Goal: Task Accomplishment & Management: Manage account settings

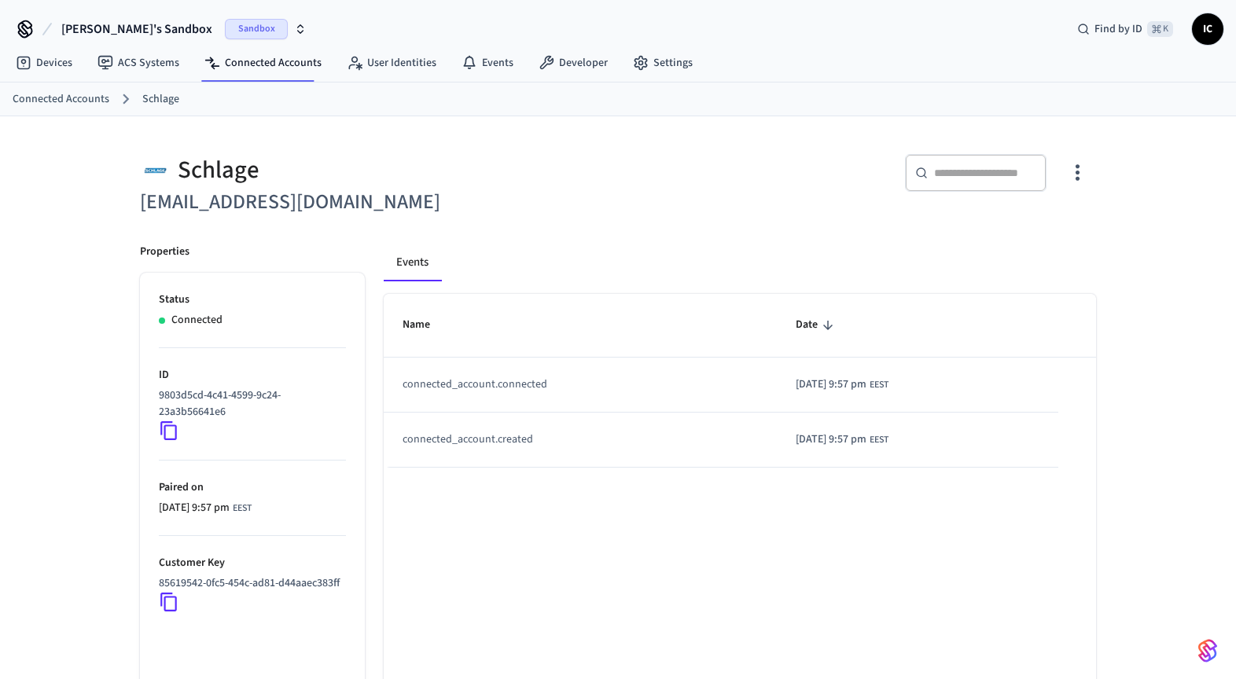
scroll to position [90, 0]
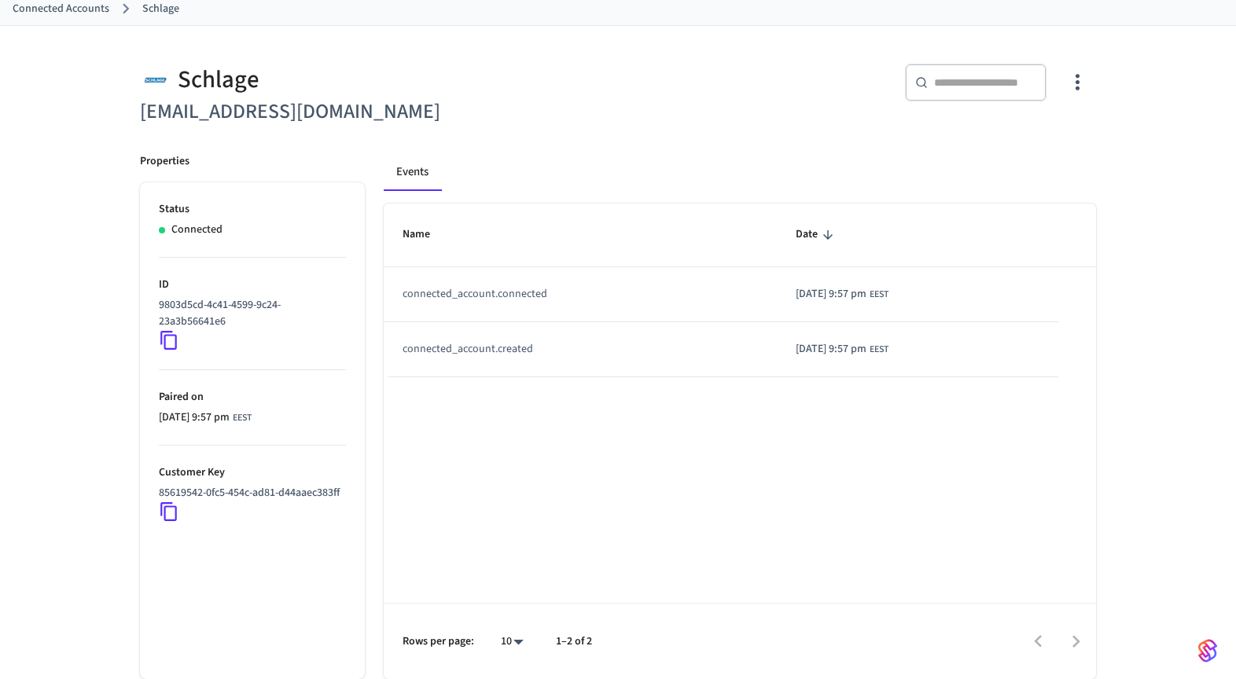
click at [77, 11] on link "Connected Accounts" at bounding box center [61, 9] width 97 height 17
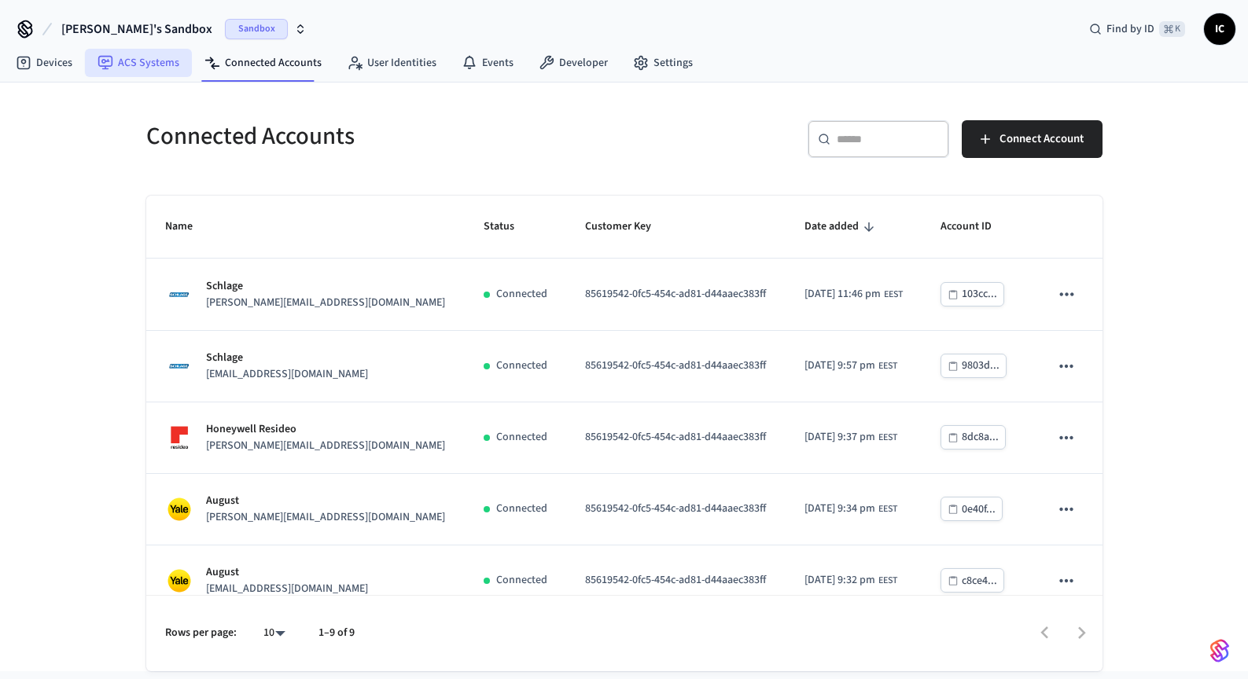
click at [159, 69] on link "ACS Systems" at bounding box center [138, 63] width 107 height 28
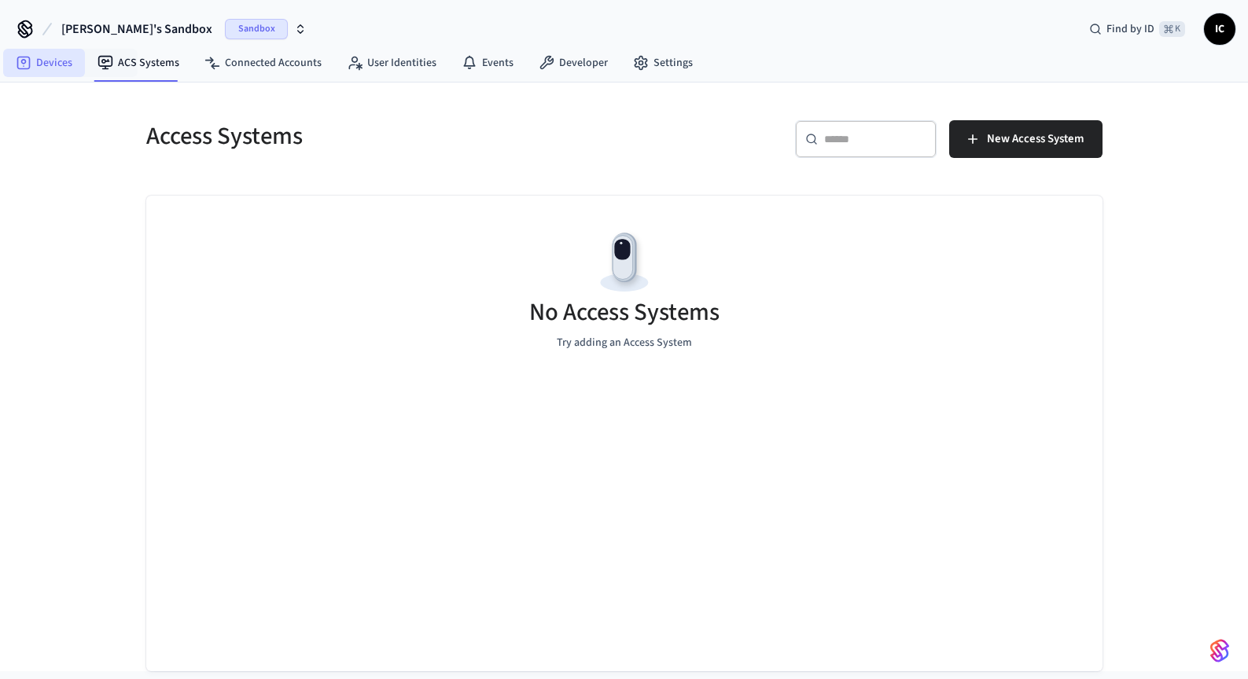
click at [61, 62] on link "Devices" at bounding box center [44, 63] width 82 height 28
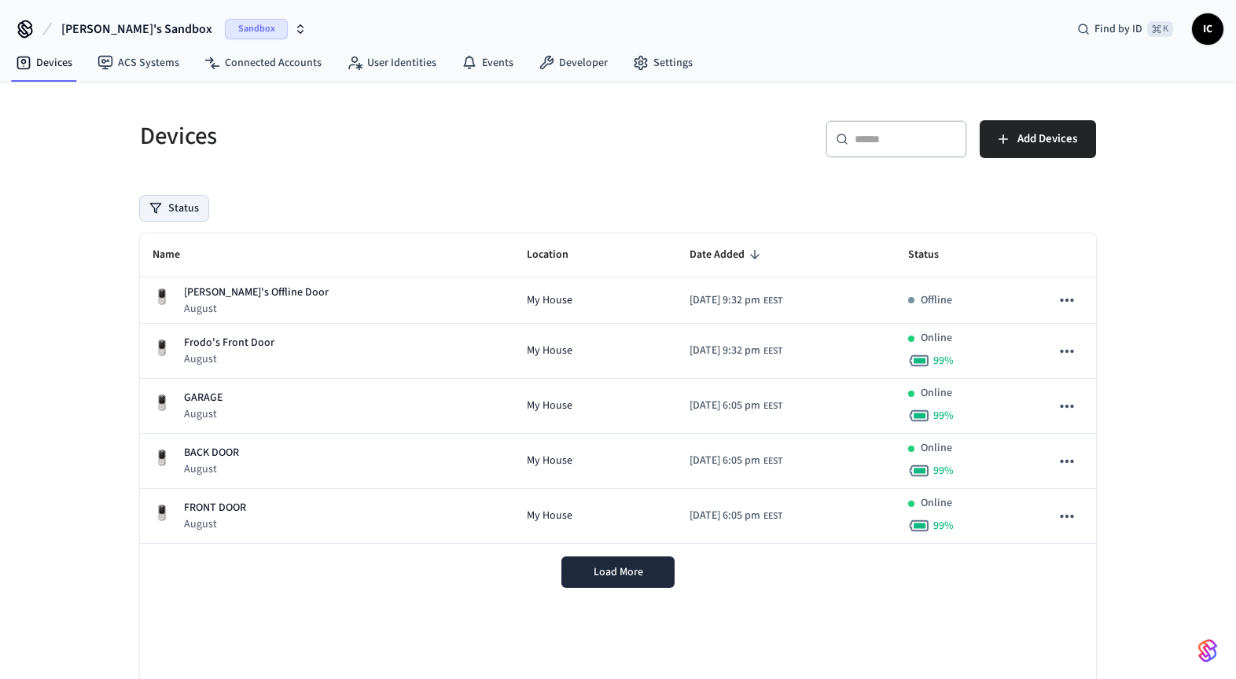
click at [202, 207] on button "Status" at bounding box center [174, 208] width 68 height 25
click at [205, 313] on label "Unmanaged" at bounding box center [239, 311] width 134 height 19
click at [163, 313] on button "Unmanaged" at bounding box center [156, 311] width 13 height 13
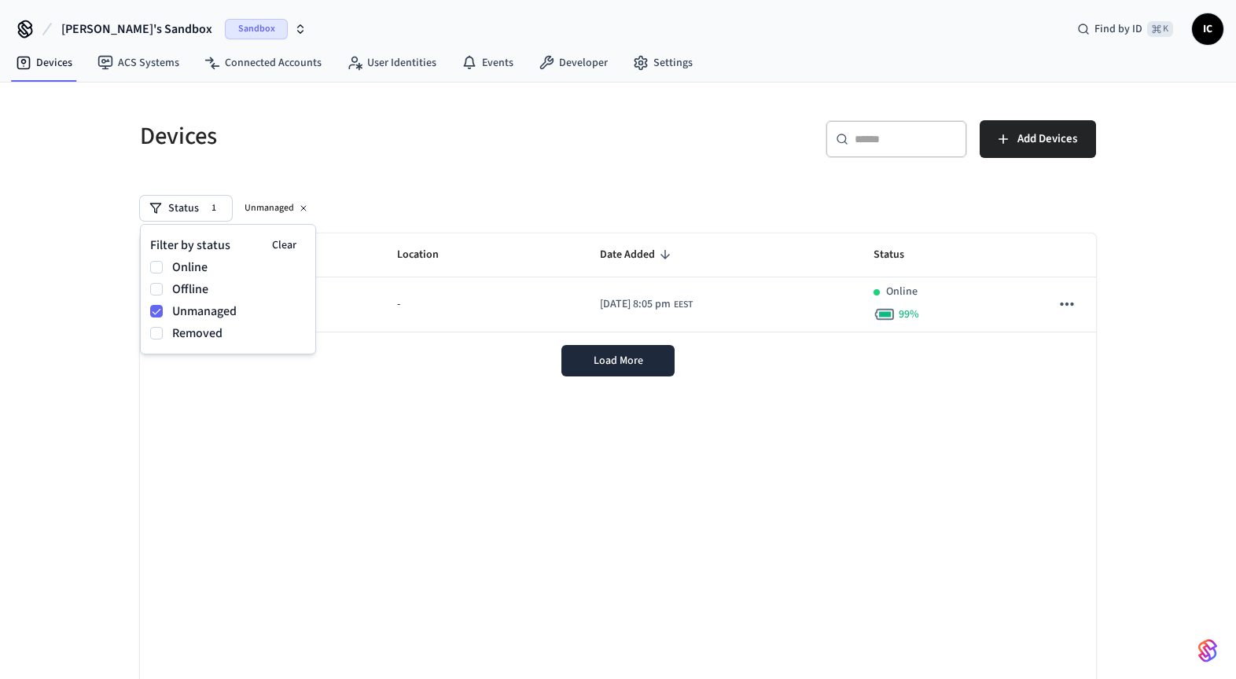
click at [370, 413] on div "Name Location Date Added Status Wyze Lock Wyze - [DATE] 8:05 pm EEST Online 99 …" at bounding box center [618, 472] width 956 height 476
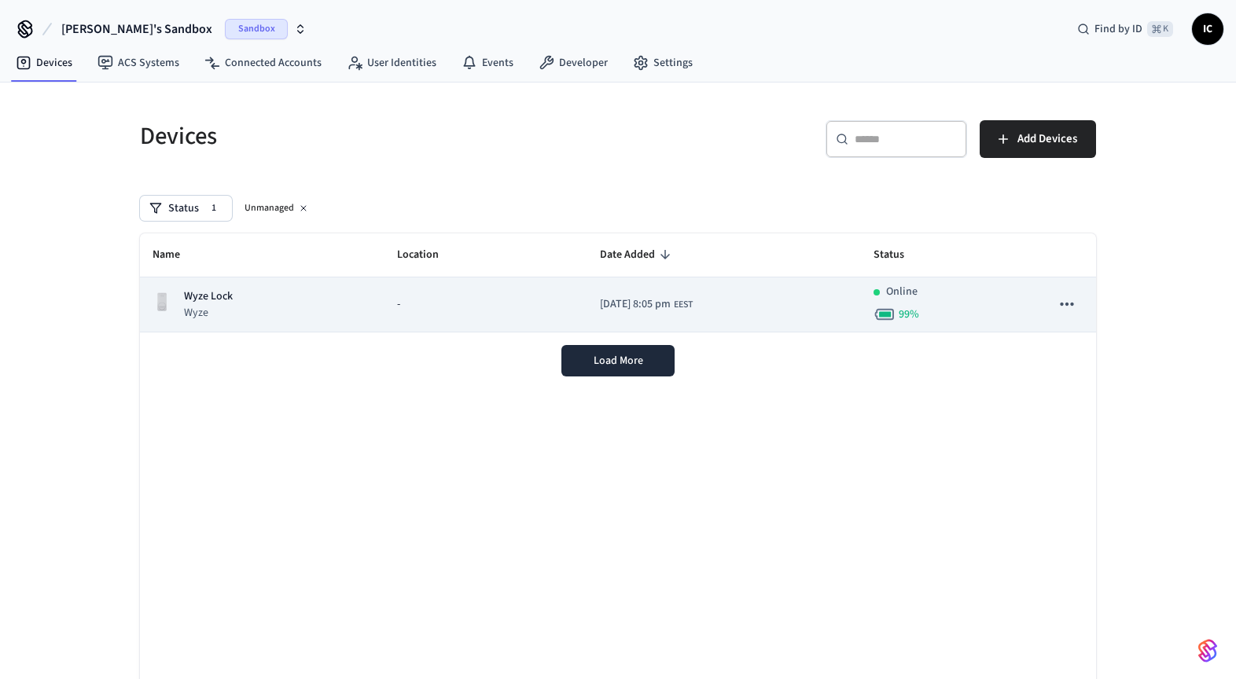
click at [256, 300] on div "Wyze Lock Wyze" at bounding box center [262, 305] width 219 height 32
click at [213, 315] on p "Wyze" at bounding box center [208, 313] width 49 height 16
click at [197, 316] on p "Wyze" at bounding box center [208, 313] width 49 height 16
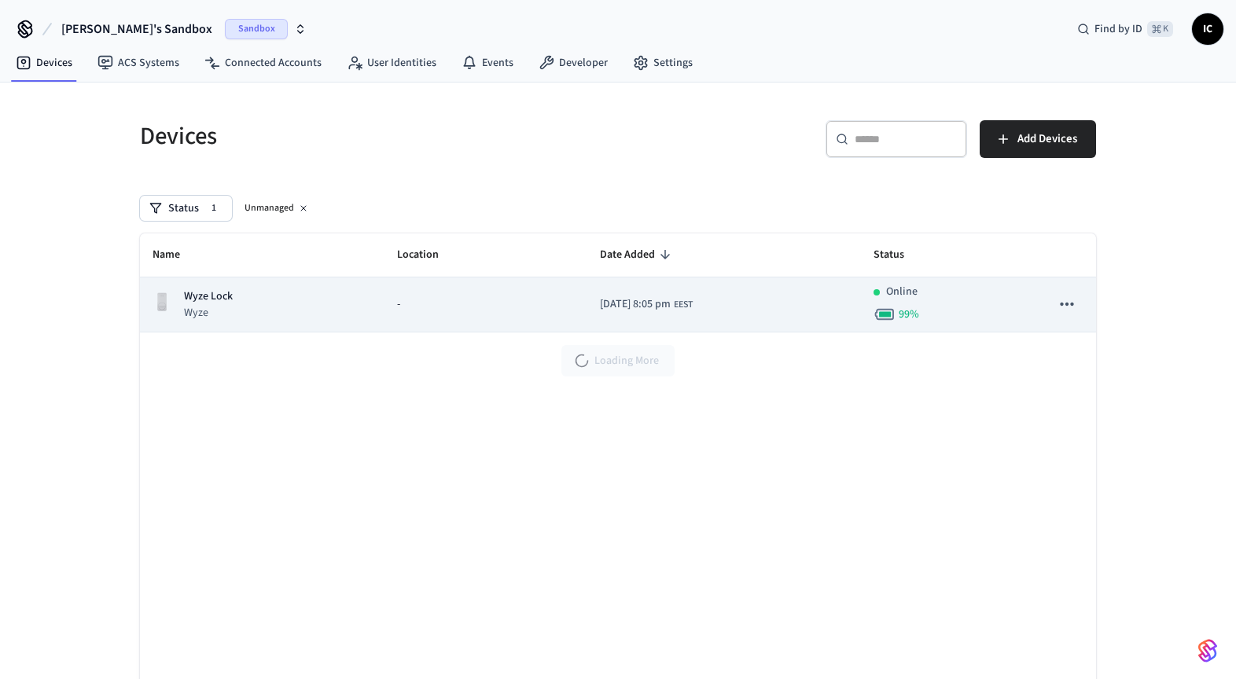
click at [587, 300] on td "[DATE] 8:05 pm EEST" at bounding box center [724, 305] width 274 height 55
click at [1061, 300] on icon "sticky table" at bounding box center [1067, 304] width 20 height 20
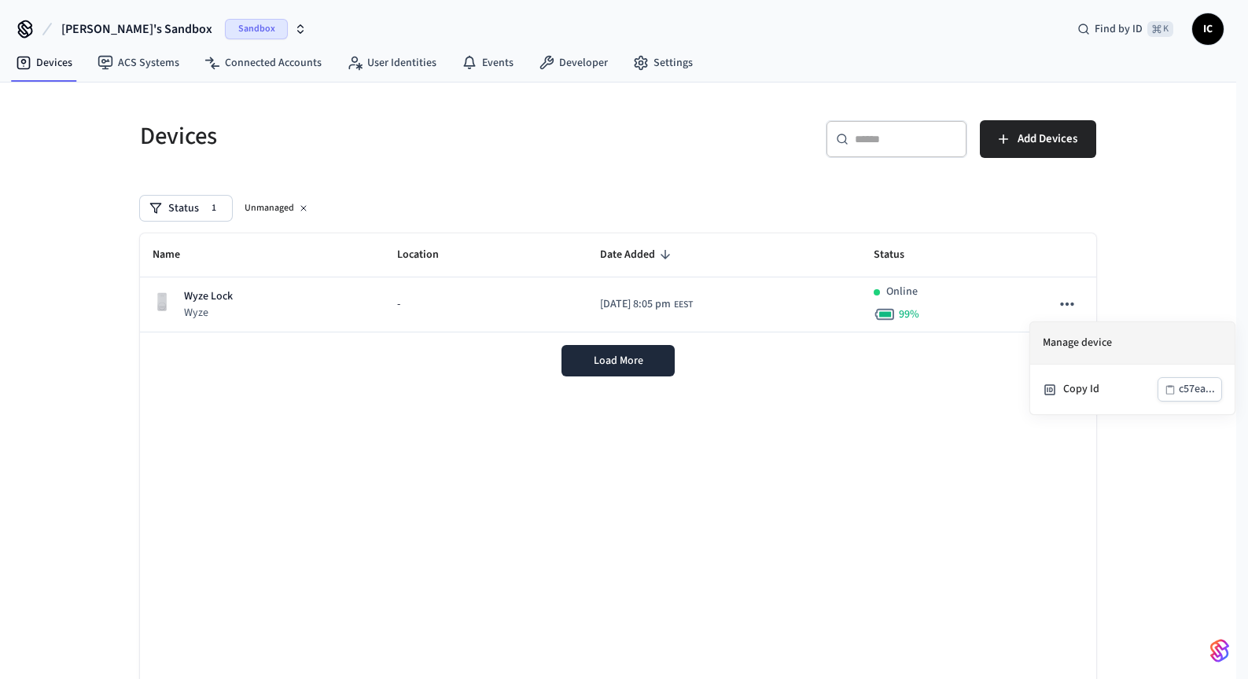
click at [1071, 339] on li "Manage device" at bounding box center [1132, 343] width 204 height 42
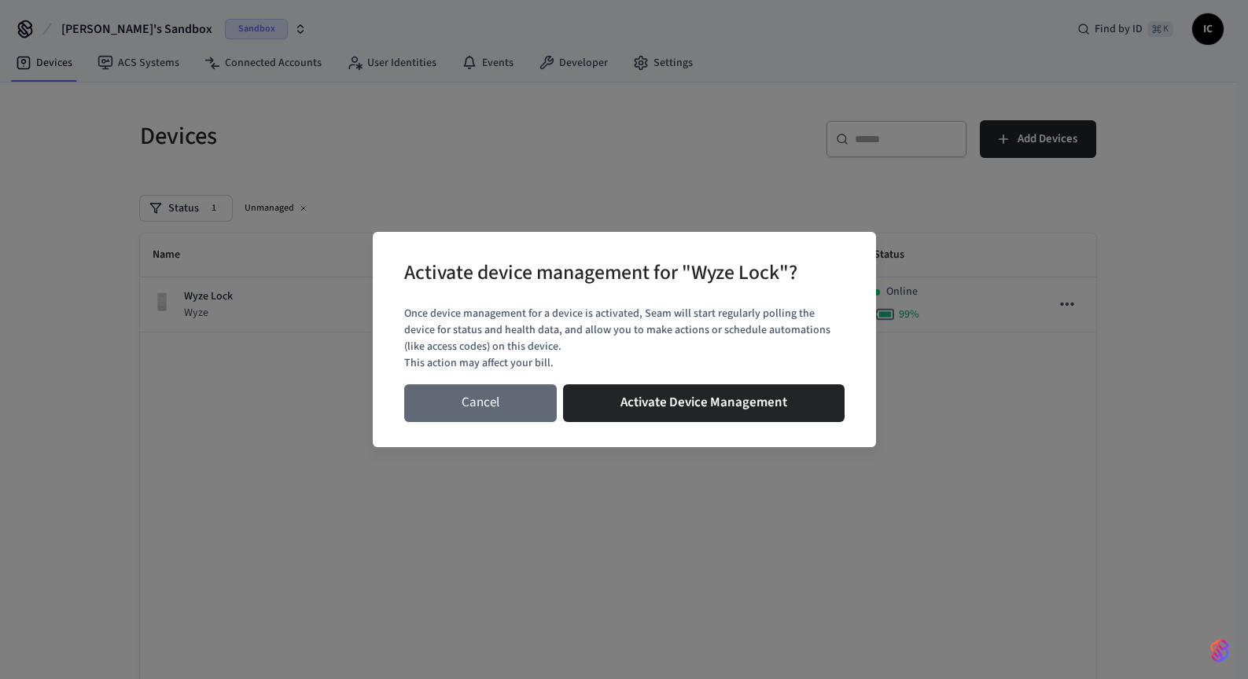
click at [452, 400] on button "Cancel" at bounding box center [480, 404] width 153 height 38
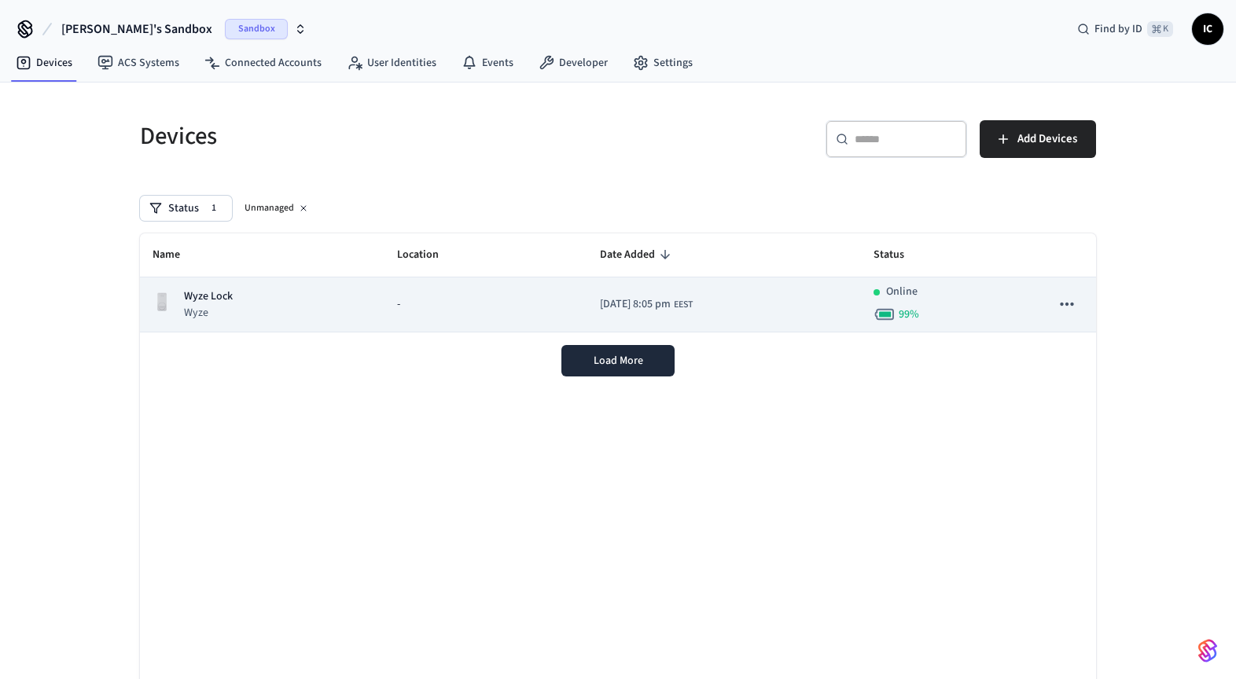
click at [311, 293] on div "Wyze Lock Wyze" at bounding box center [262, 305] width 219 height 32
click at [307, 301] on div "Wyze Lock Wyze" at bounding box center [262, 305] width 219 height 32
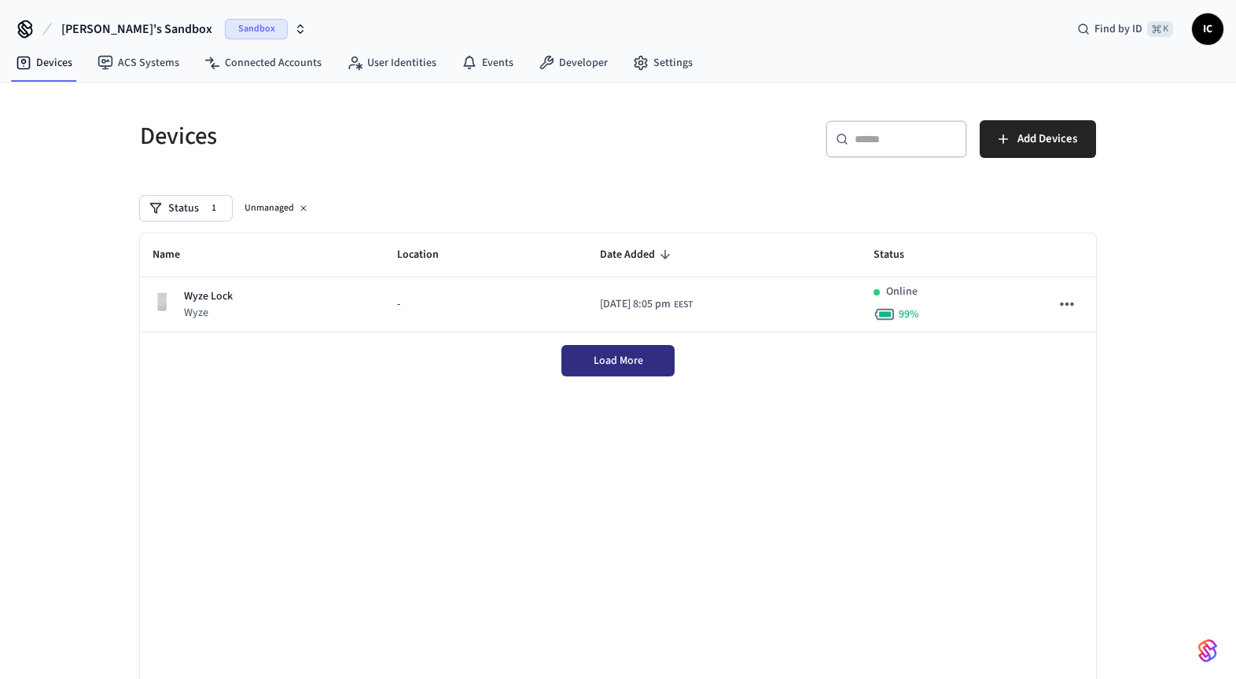
click at [661, 341] on div "Load More" at bounding box center [618, 361] width 956 height 57
click at [639, 367] on span "Load More" at bounding box center [619, 361] width 50 height 16
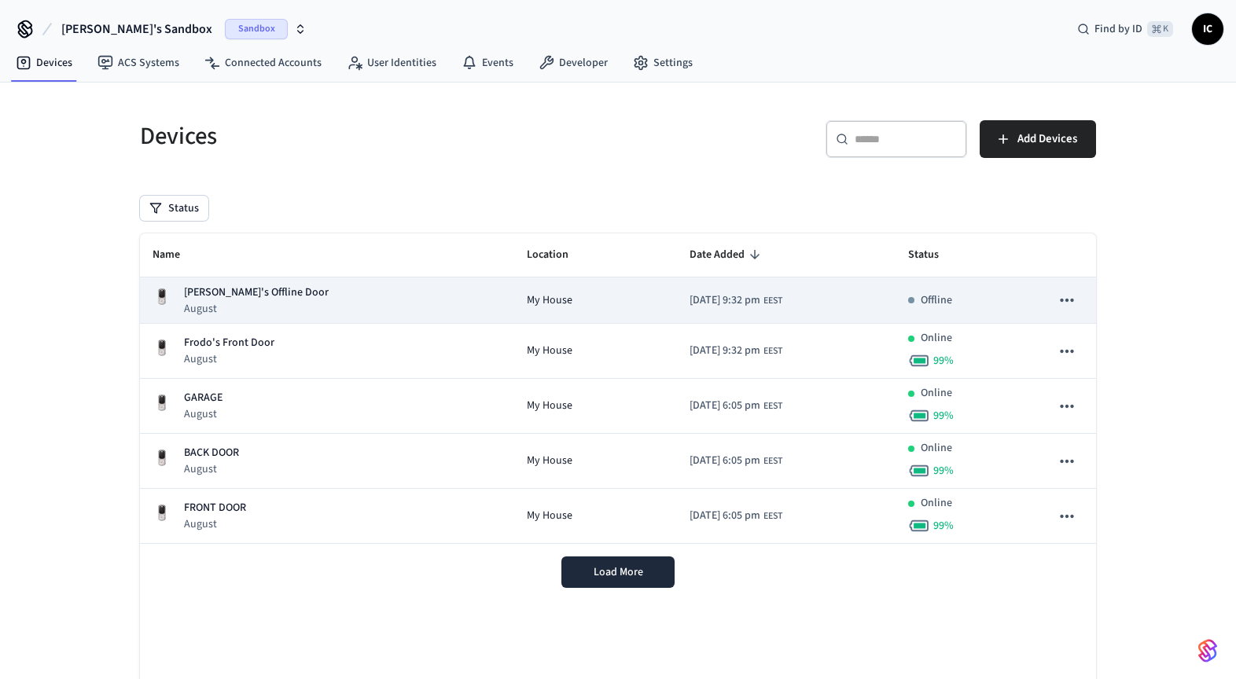
click at [224, 304] on p "August" at bounding box center [256, 309] width 145 height 16
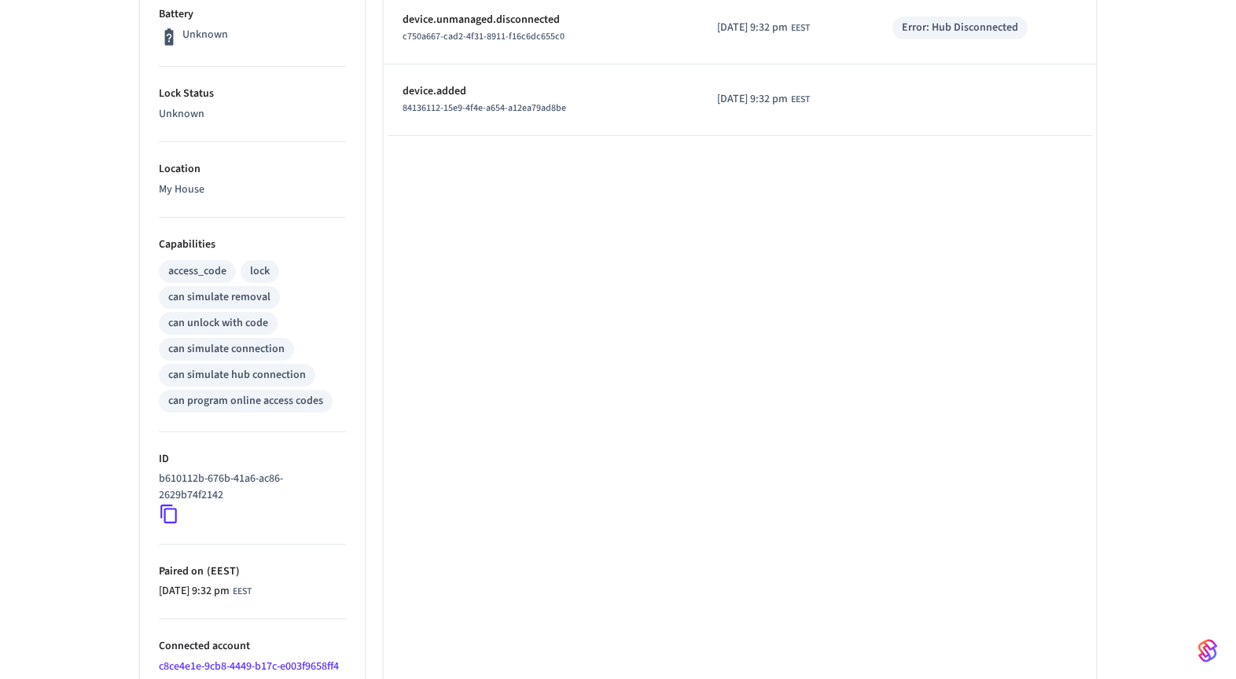
scroll to position [621, 0]
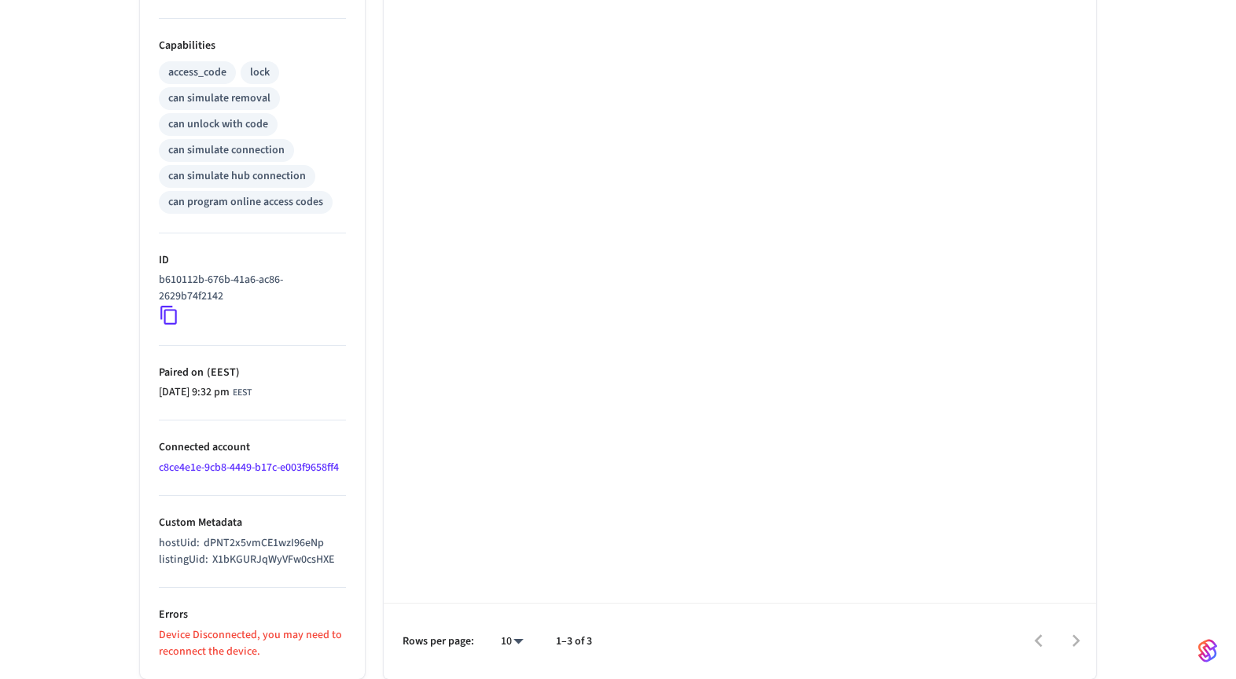
click at [174, 543] on p "hostUid : dPNT2x5vmCE1wzI96eNp" at bounding box center [241, 544] width 165 height 17
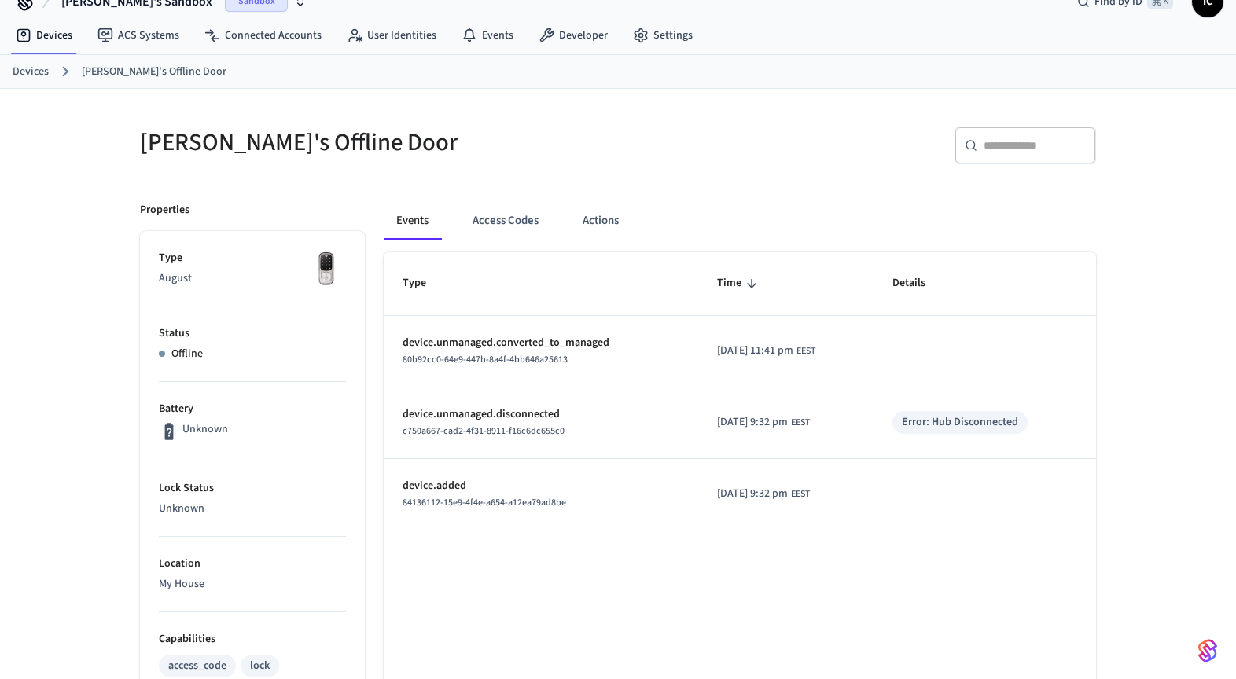
scroll to position [0, 0]
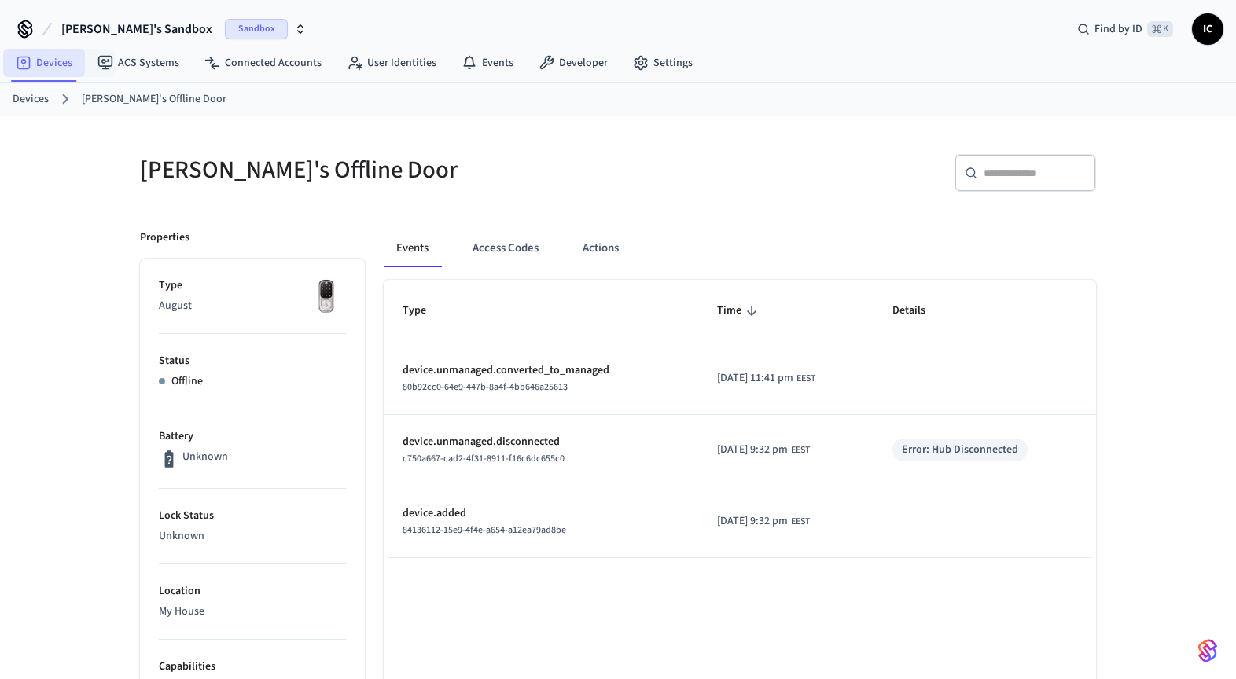
click at [53, 62] on link "Devices" at bounding box center [44, 63] width 82 height 28
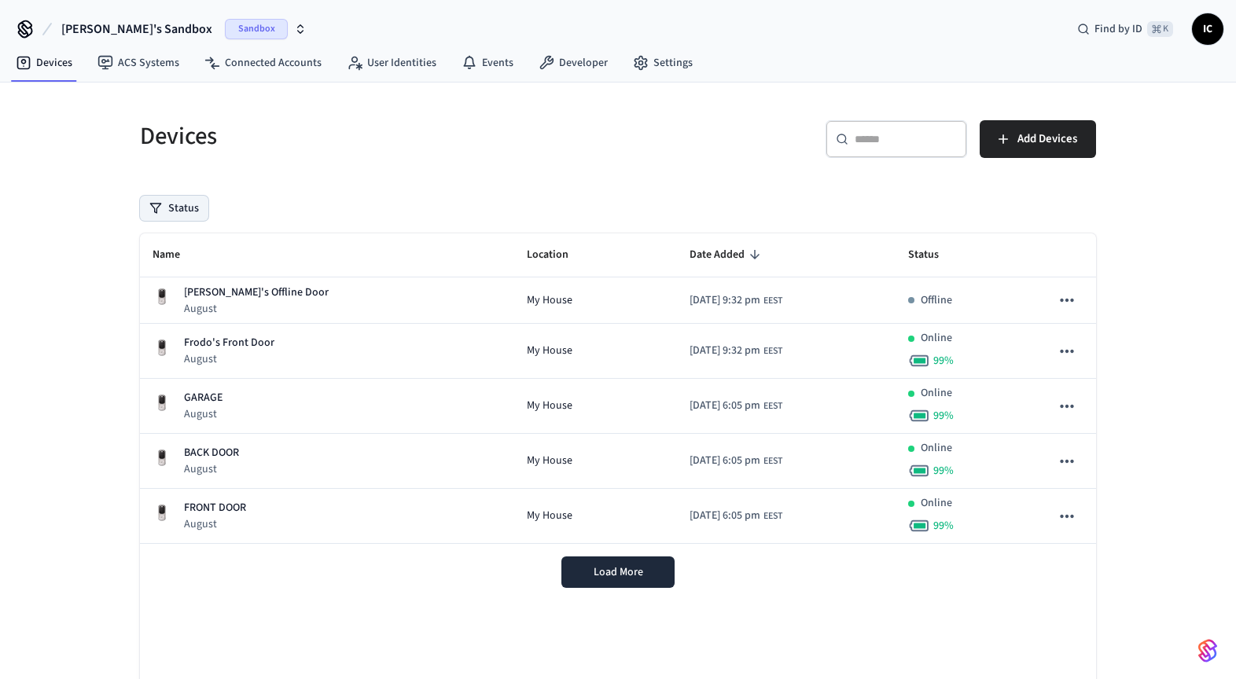
click at [182, 213] on button "Status" at bounding box center [174, 208] width 68 height 25
click at [219, 311] on label "Unmanaged" at bounding box center [239, 311] width 134 height 19
click at [163, 311] on button "Unmanaged" at bounding box center [156, 311] width 13 height 13
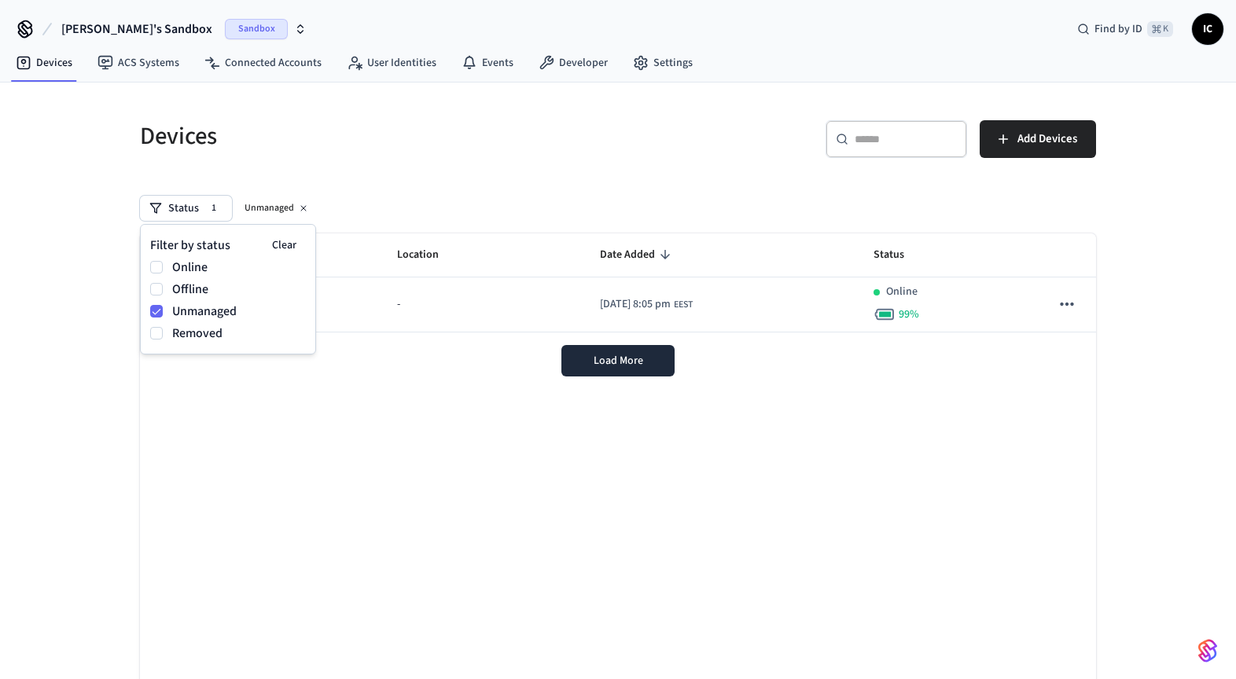
click at [473, 423] on div "Name Location Date Added Status Wyze Lock Wyze - [DATE] 8:05 pm EEST Online 99 …" at bounding box center [618, 472] width 956 height 476
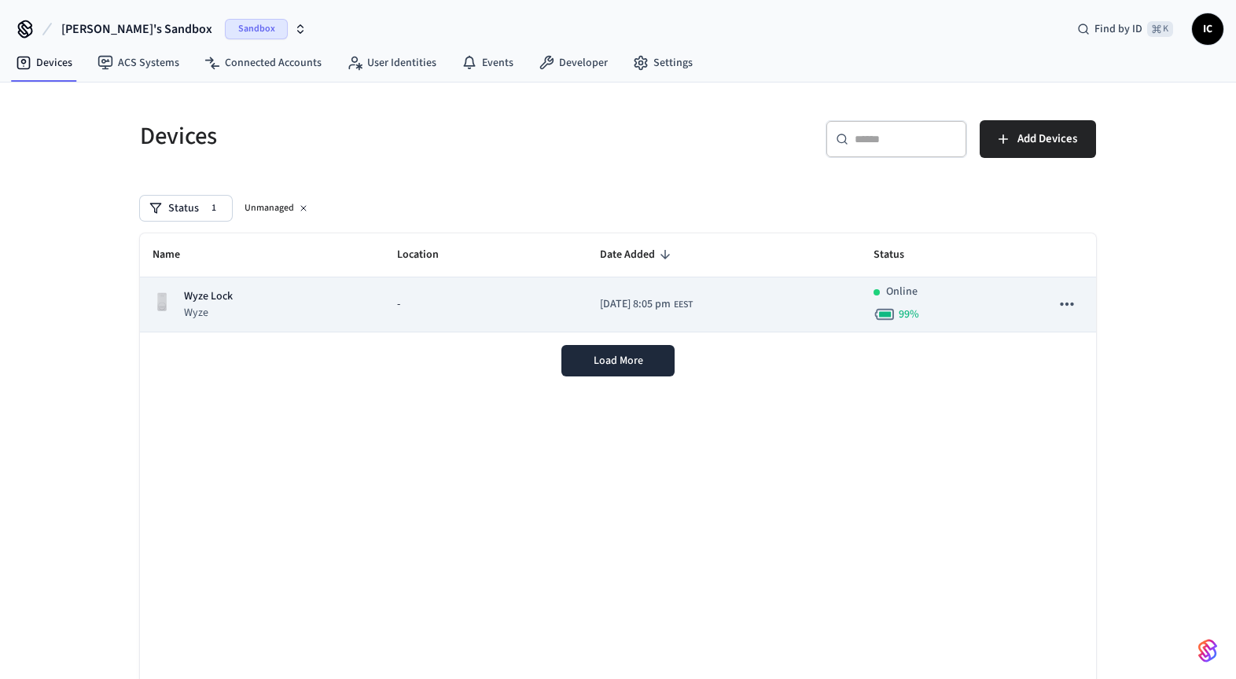
click at [603, 325] on td "[DATE] 8:05 pm EEST" at bounding box center [724, 305] width 274 height 55
click at [600, 310] on span "[DATE] 8:05 pm" at bounding box center [635, 304] width 71 height 17
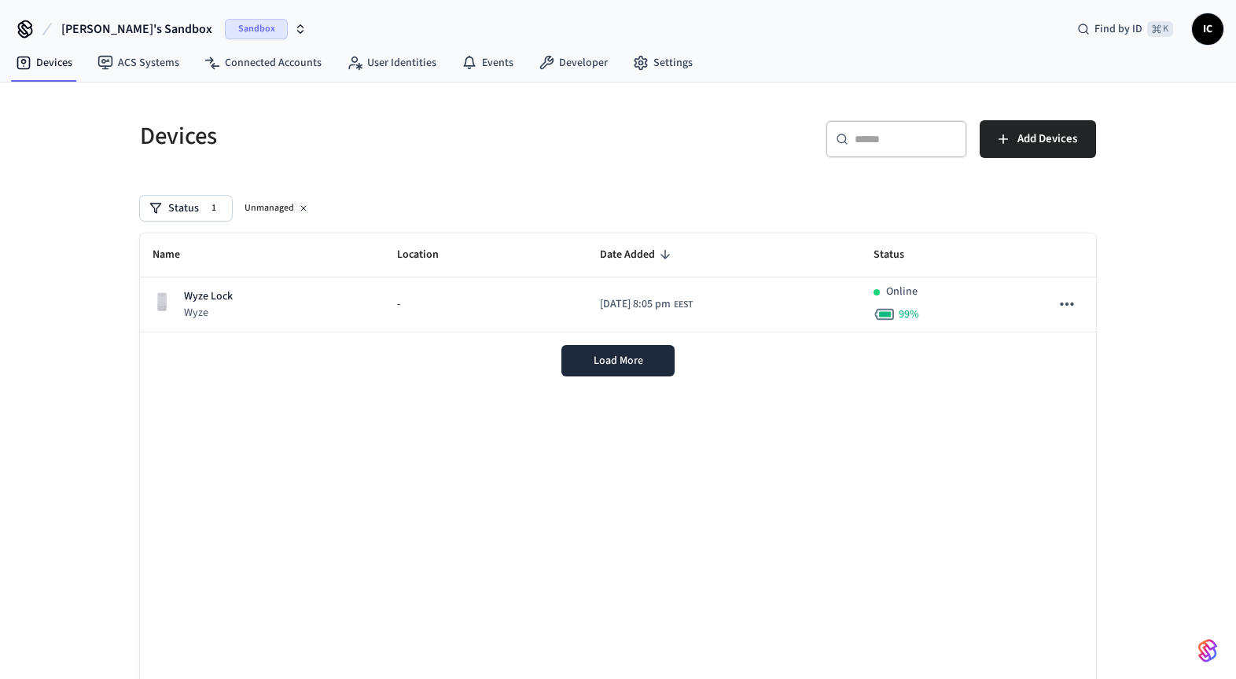
click at [399, 342] on div "Load More" at bounding box center [618, 361] width 956 height 57
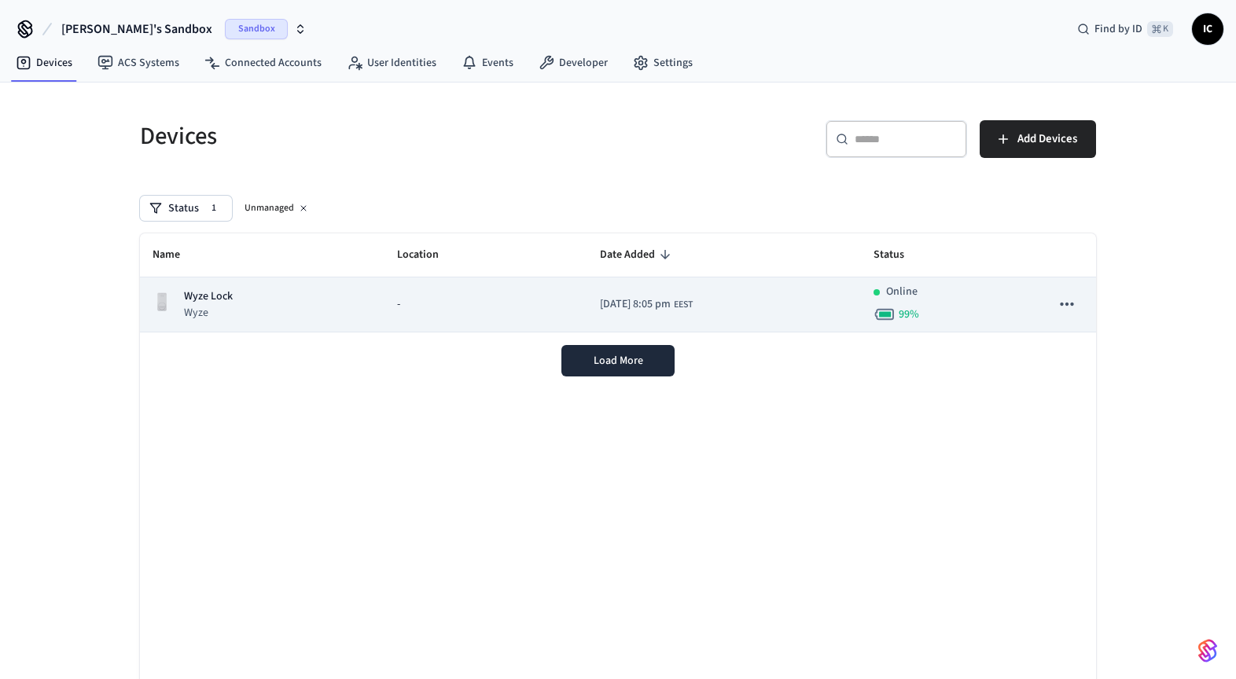
click at [211, 317] on p "Wyze" at bounding box center [208, 313] width 49 height 16
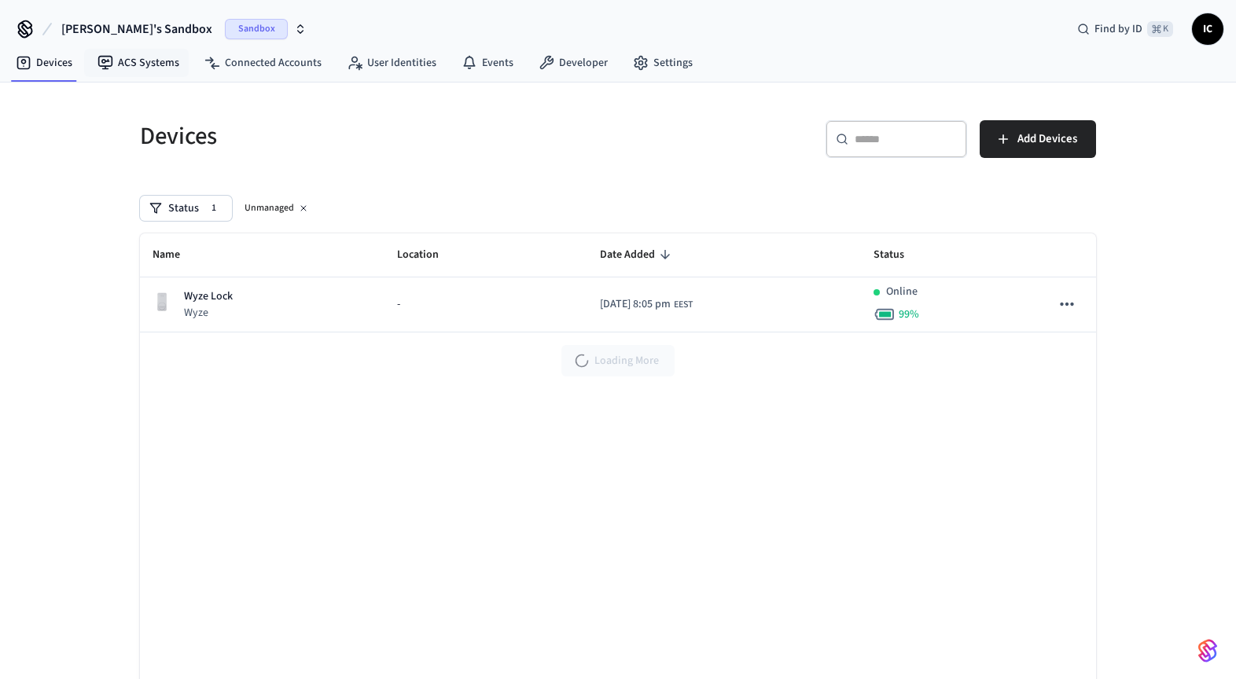
click at [112, 31] on span "[PERSON_NAME]'s Sandbox" at bounding box center [136, 29] width 151 height 19
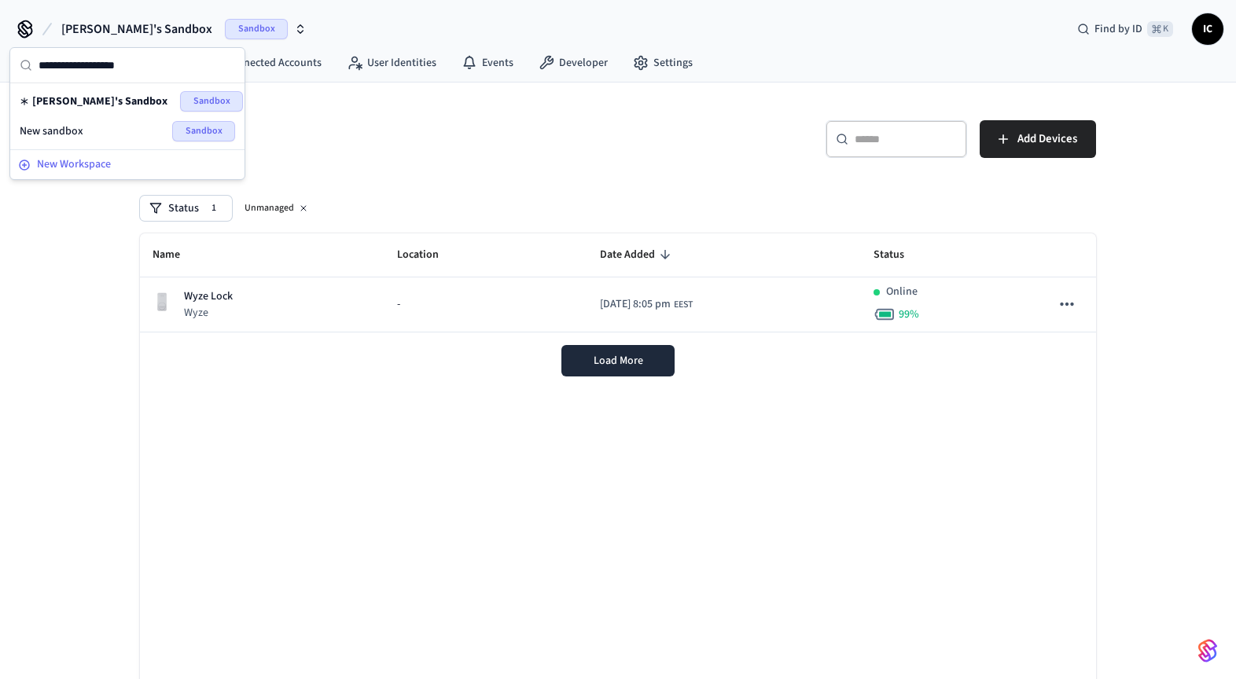
click at [100, 169] on span "New Workspace" at bounding box center [74, 164] width 74 height 17
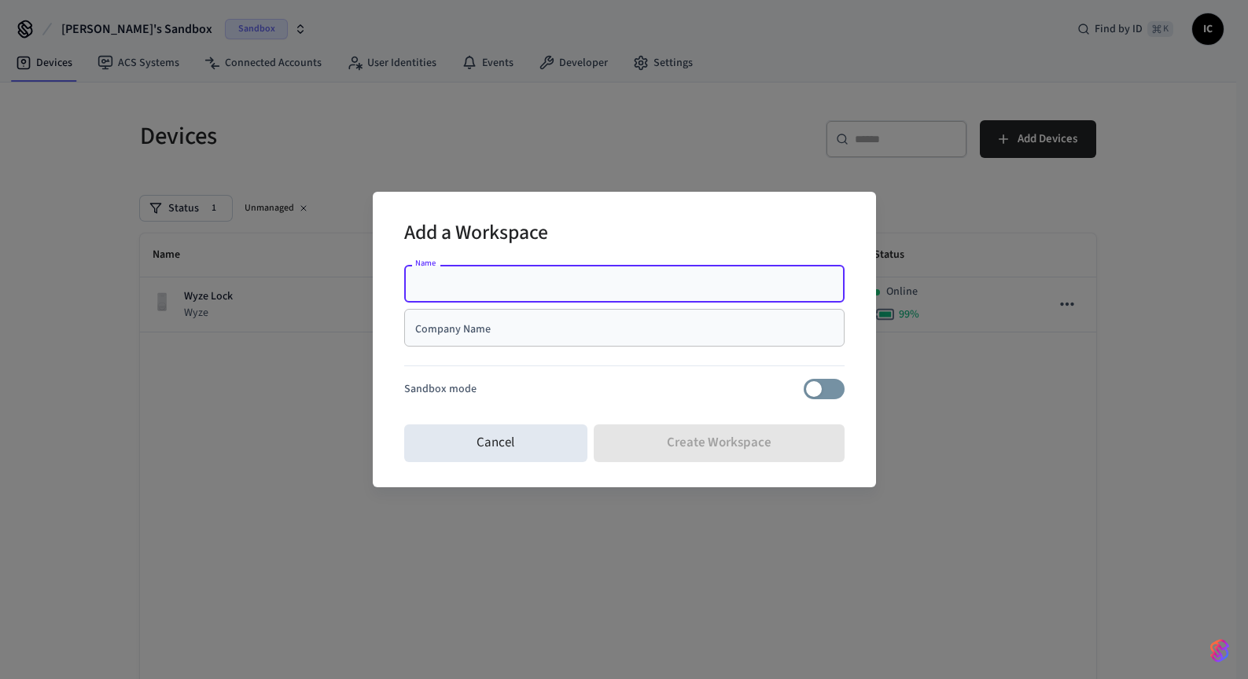
click at [477, 281] on input "Name" at bounding box center [624, 284] width 421 height 16
type input "****"
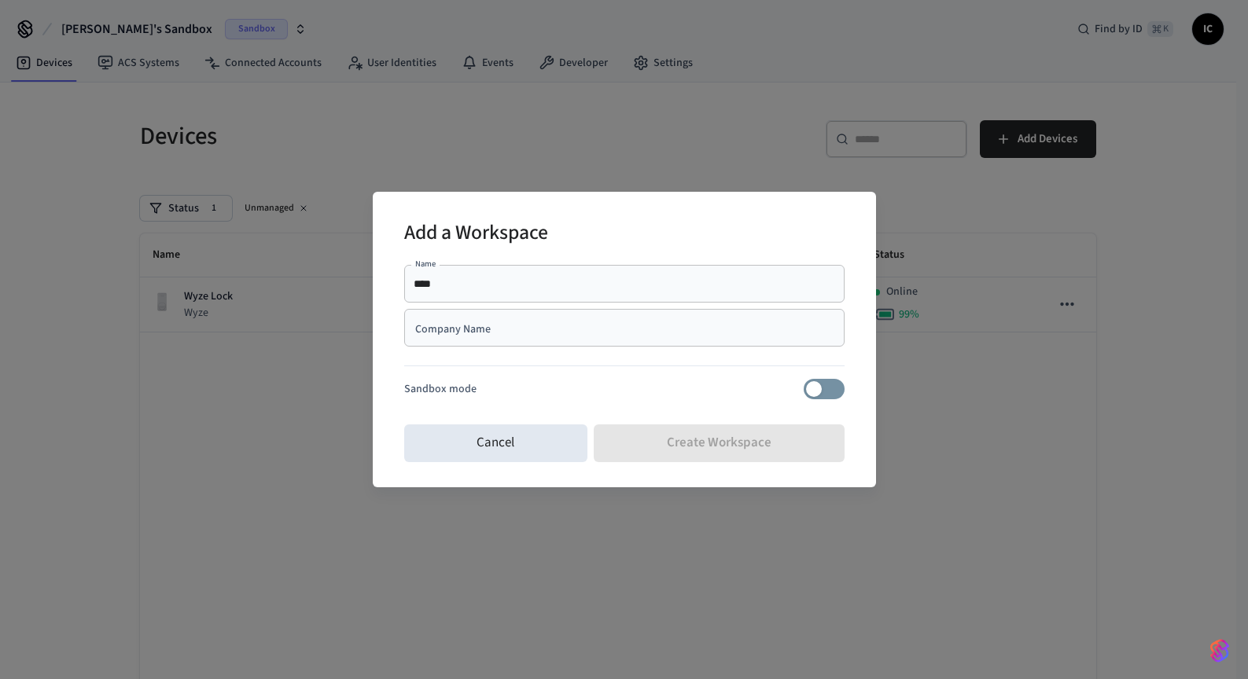
click at [568, 250] on div "Add a Workspace" at bounding box center [624, 235] width 440 height 48
click at [510, 329] on input "Company Name" at bounding box center [624, 328] width 421 height 16
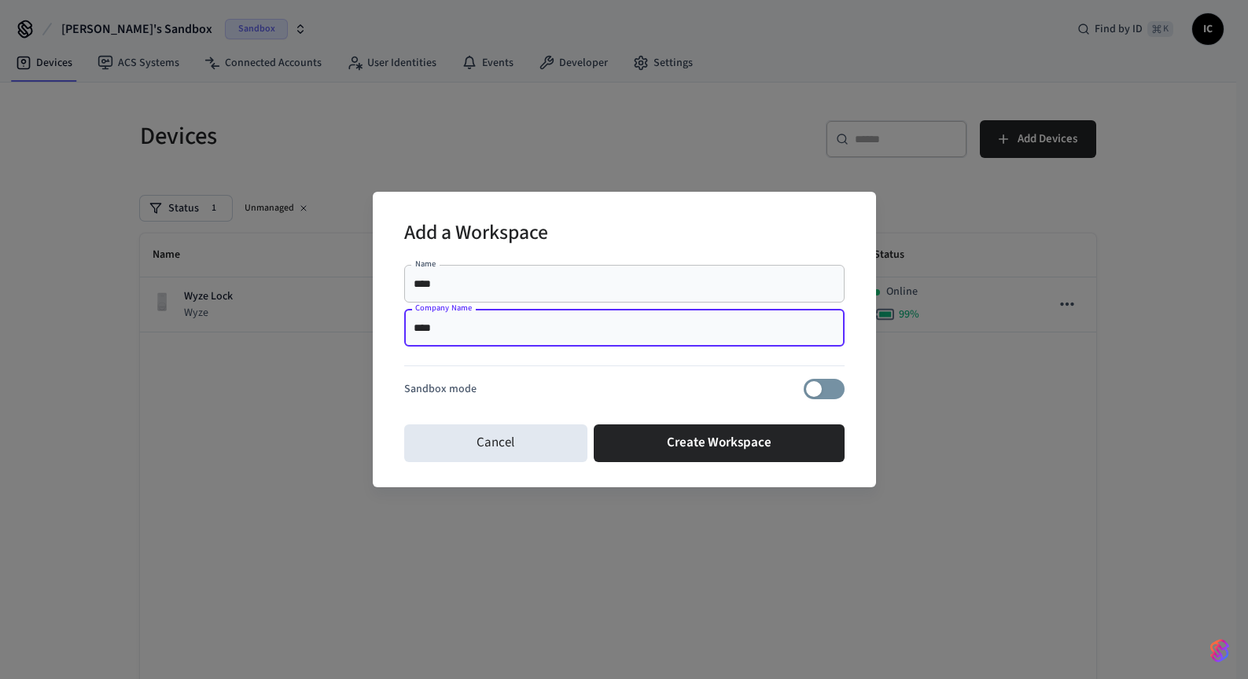
type input "****"
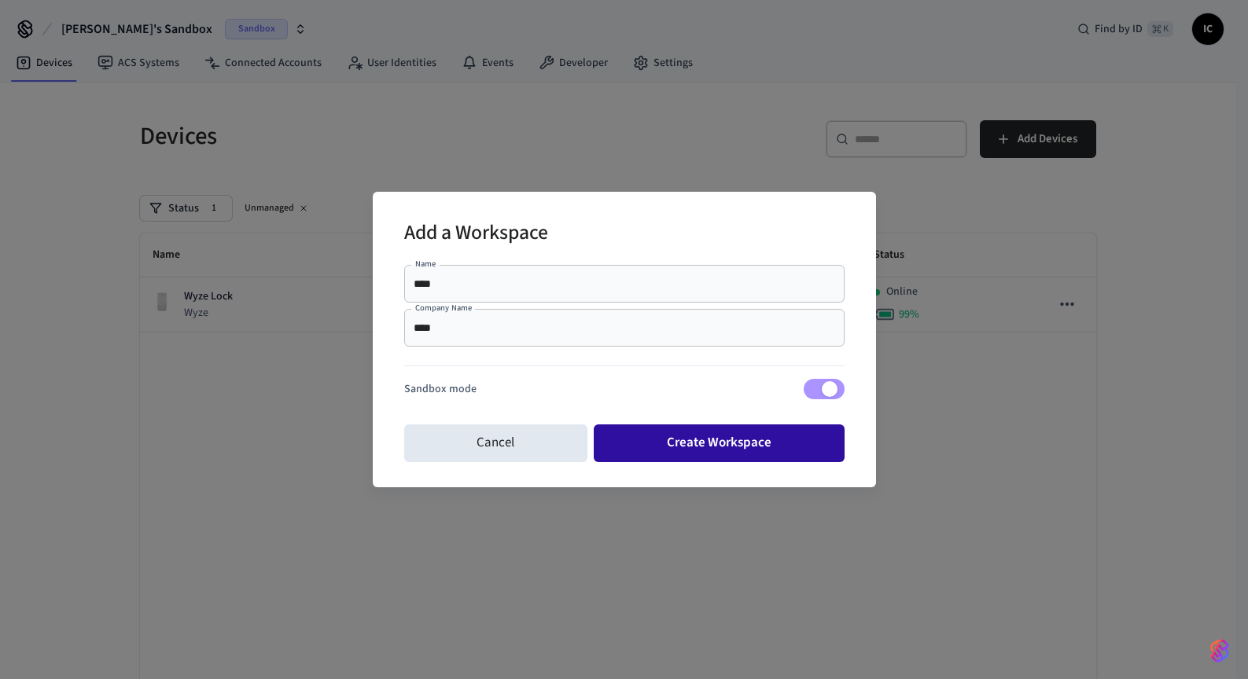
click at [777, 438] on button "Create Workspace" at bounding box center [719, 444] width 251 height 38
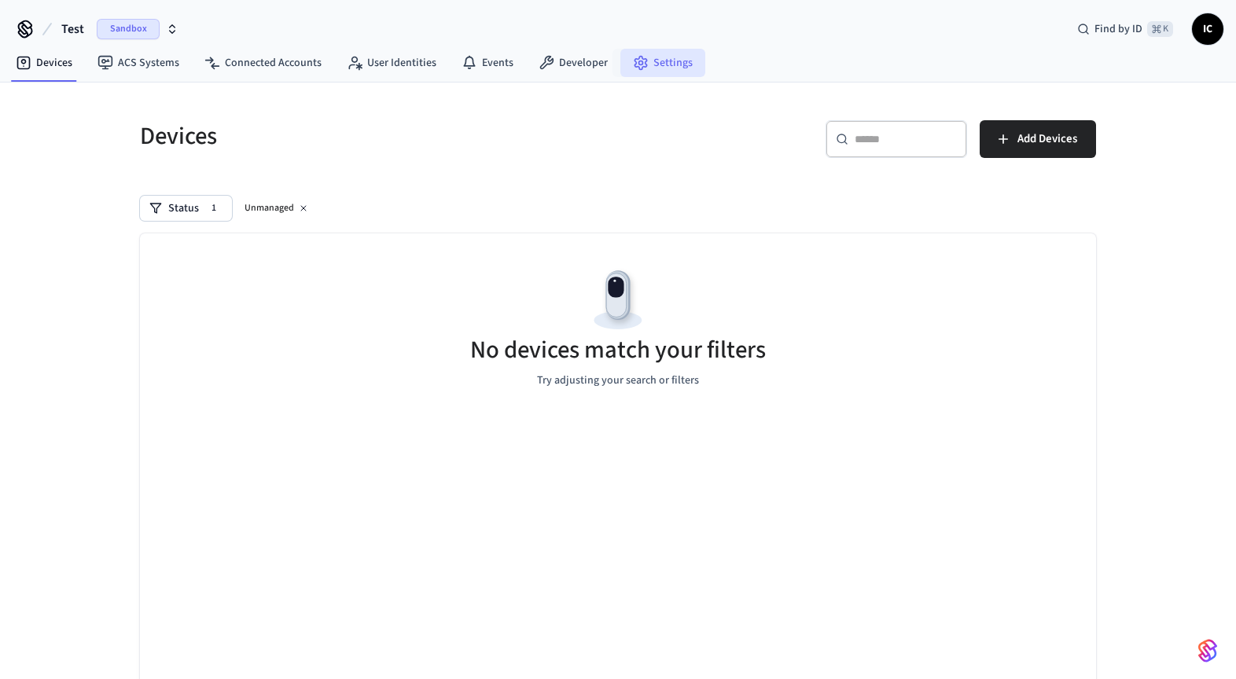
click at [657, 64] on link "Settings" at bounding box center [662, 63] width 85 height 28
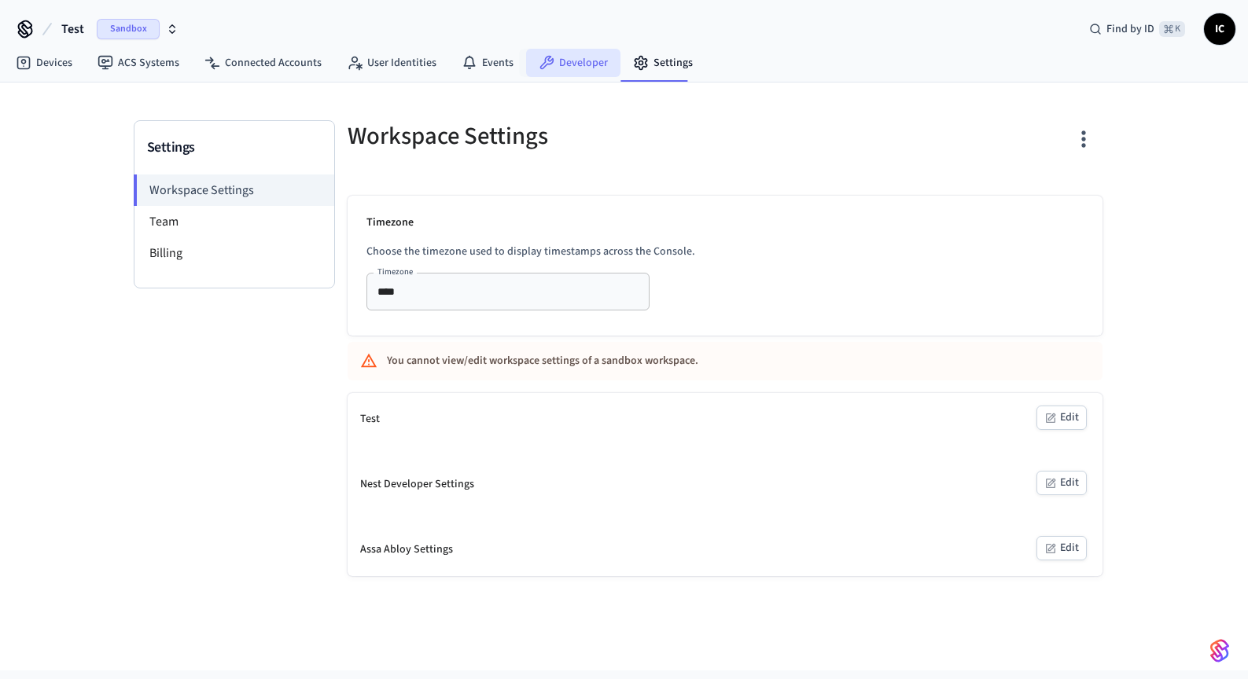
click at [572, 61] on link "Developer" at bounding box center [573, 63] width 94 height 28
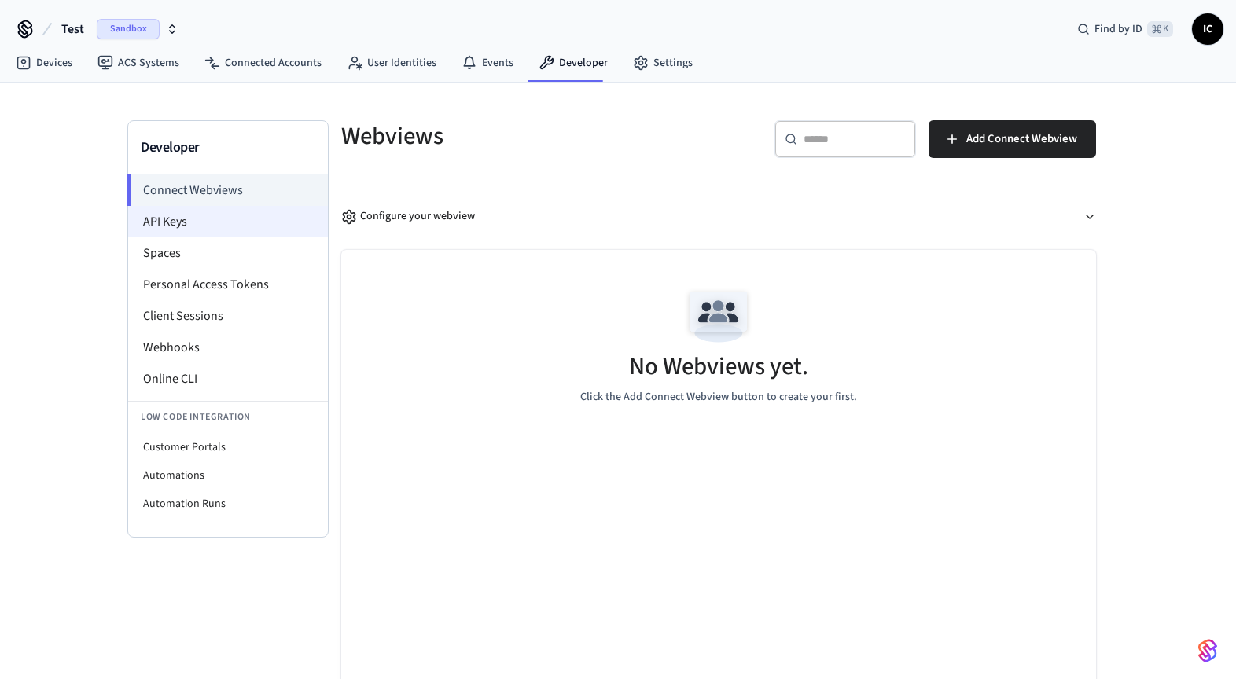
click at [231, 217] on li "API Keys" at bounding box center [228, 221] width 200 height 31
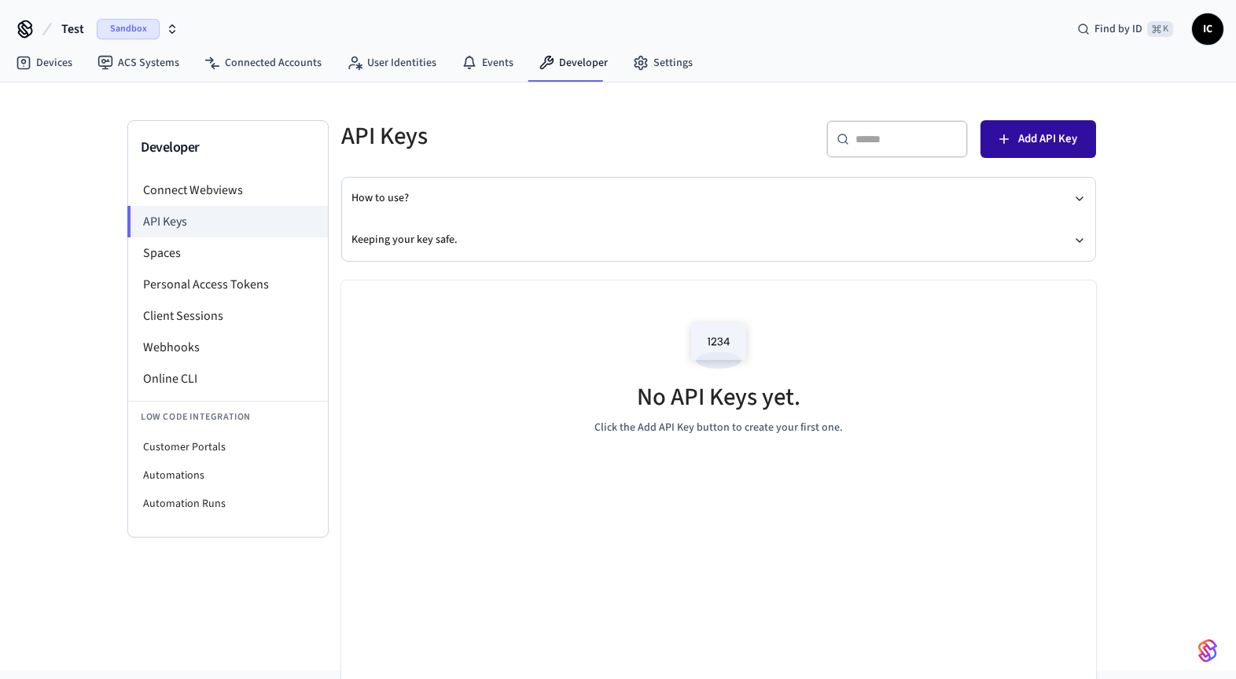
click at [1033, 140] on span "Add API Key" at bounding box center [1047, 139] width 59 height 20
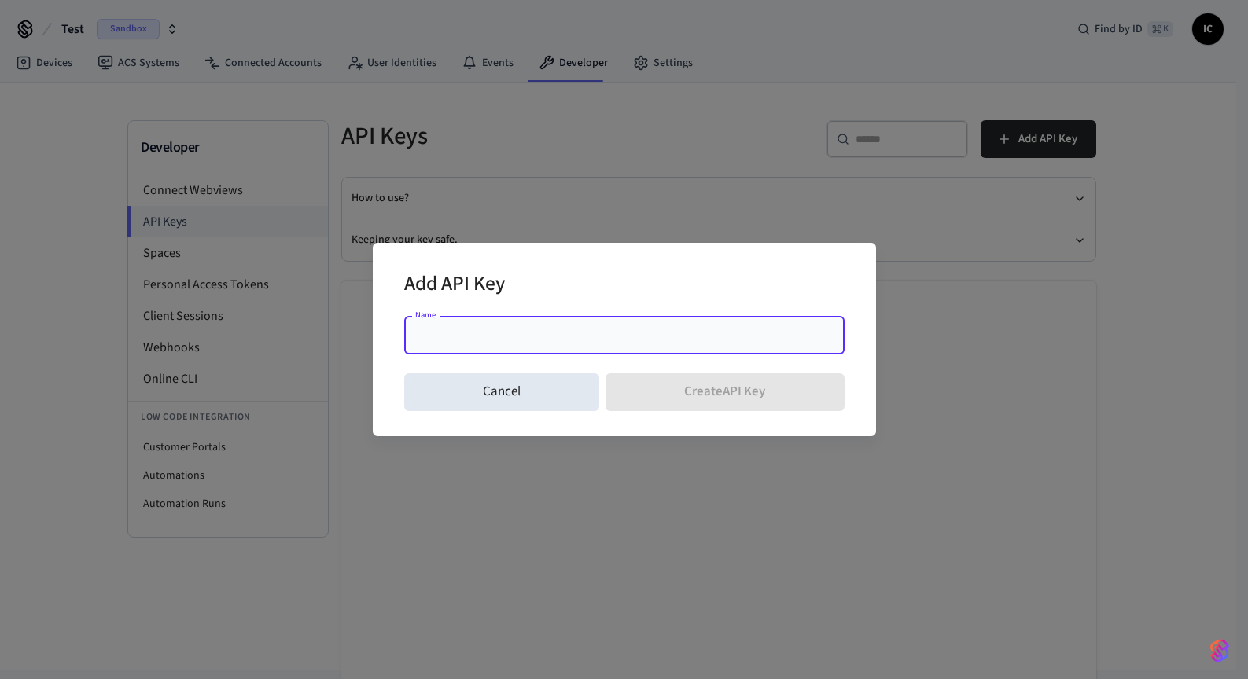
click at [587, 334] on input "Name" at bounding box center [624, 336] width 421 height 16
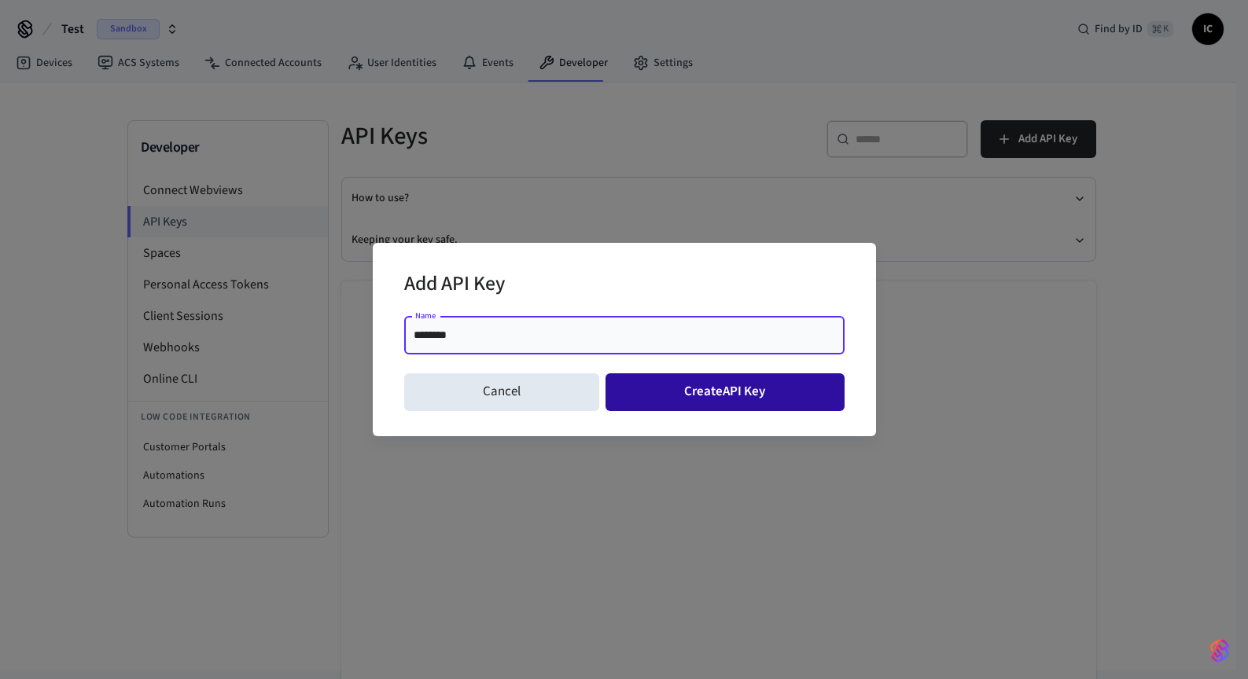
type input "********"
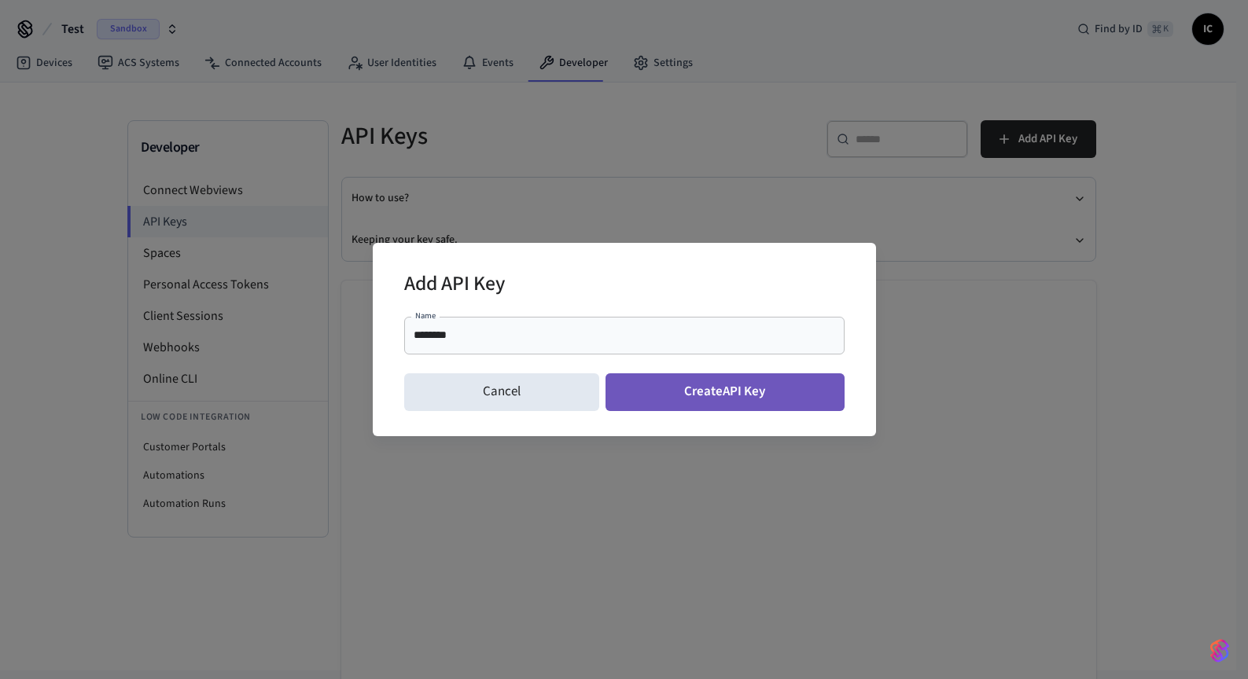
click at [736, 410] on button "Create API Key" at bounding box center [725, 393] width 239 height 38
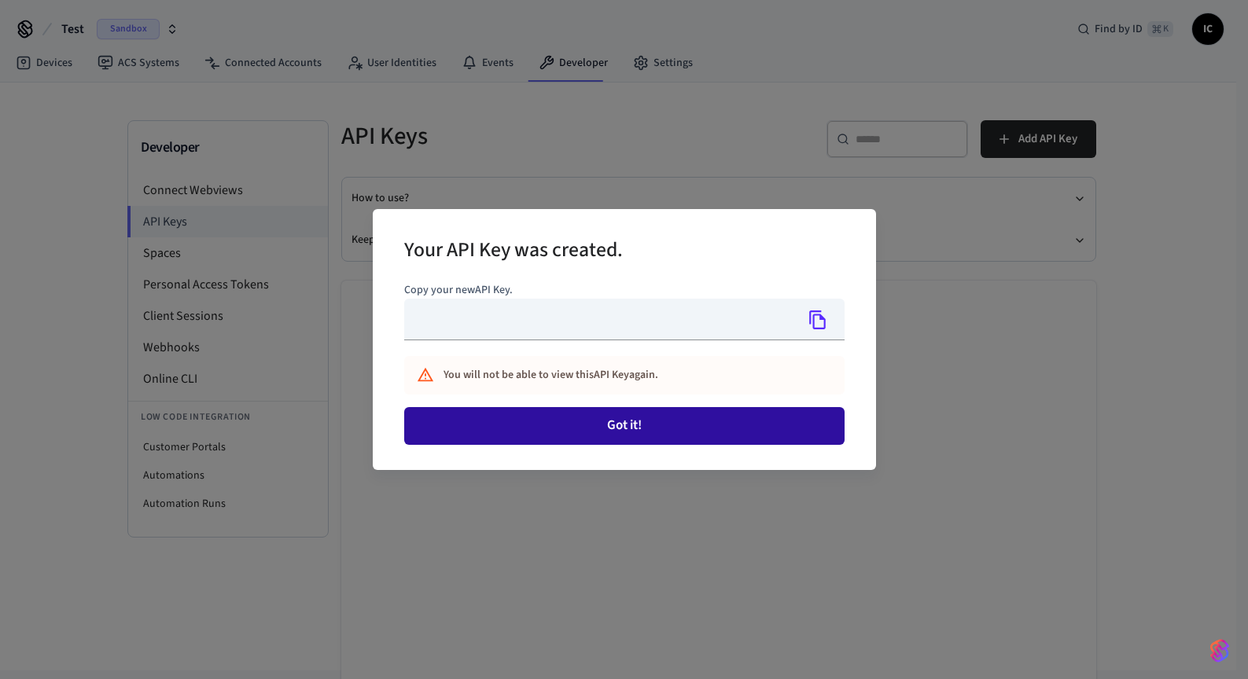
type input "**********"
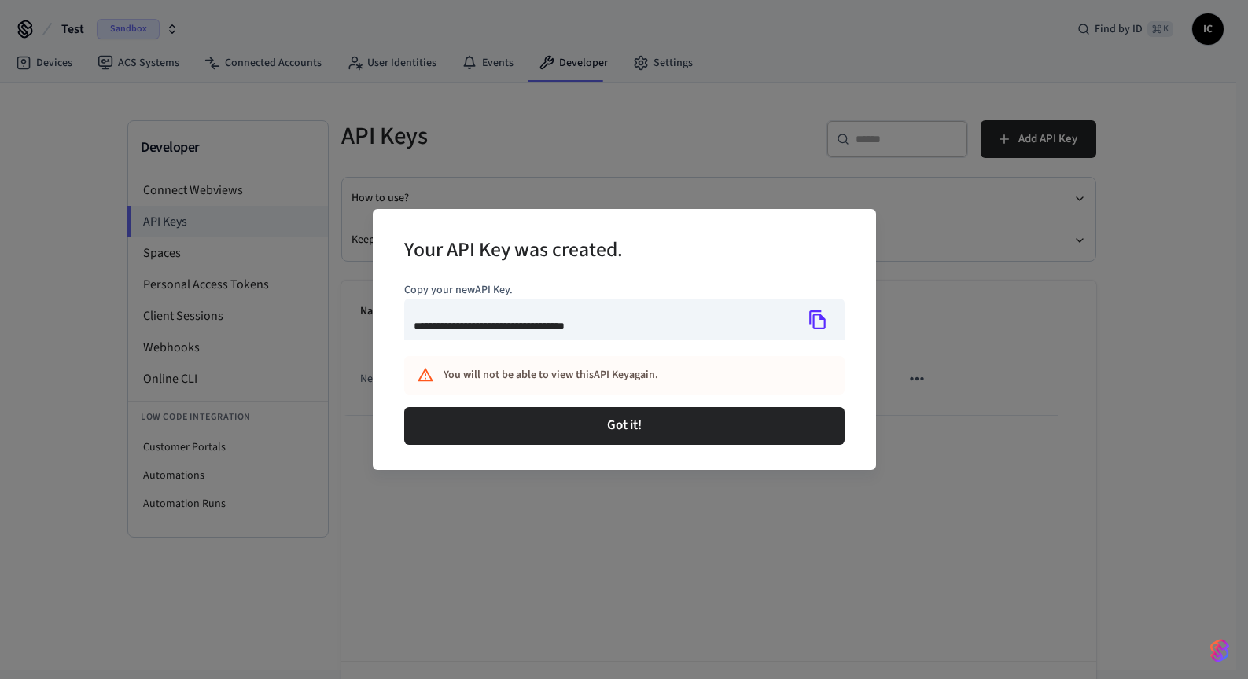
click at [823, 310] on icon "Copy" at bounding box center [818, 320] width 20 height 20
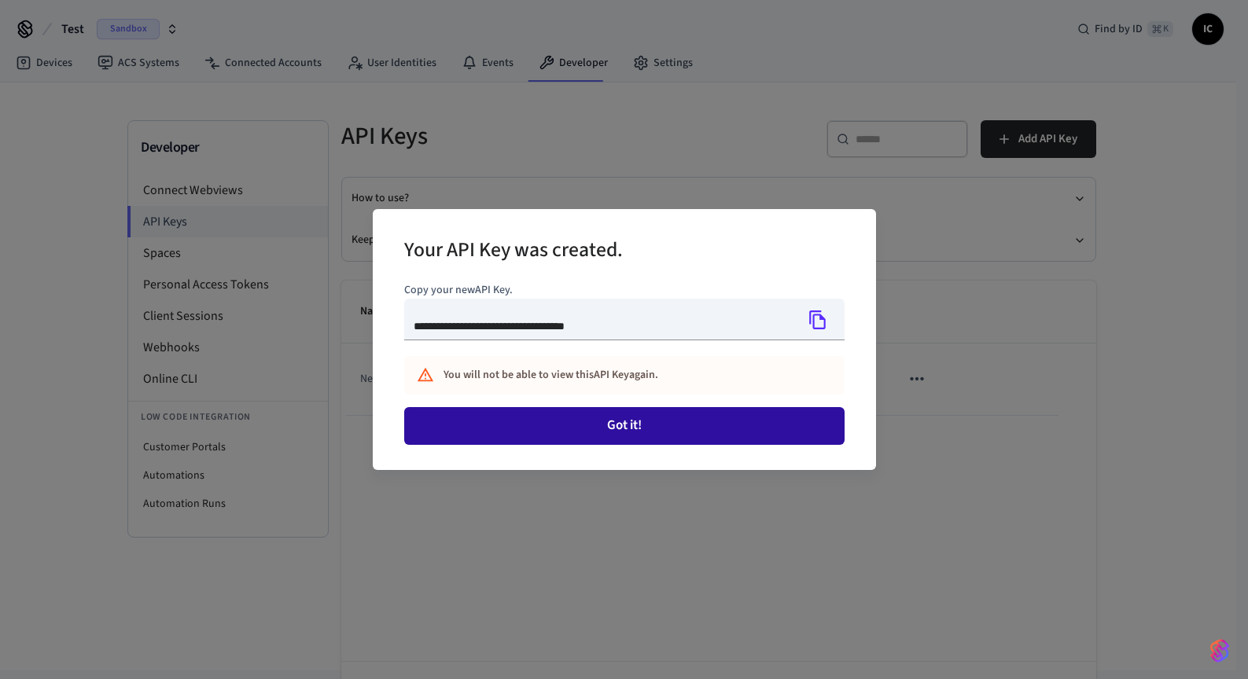
click at [671, 434] on button "Got it!" at bounding box center [624, 426] width 440 height 38
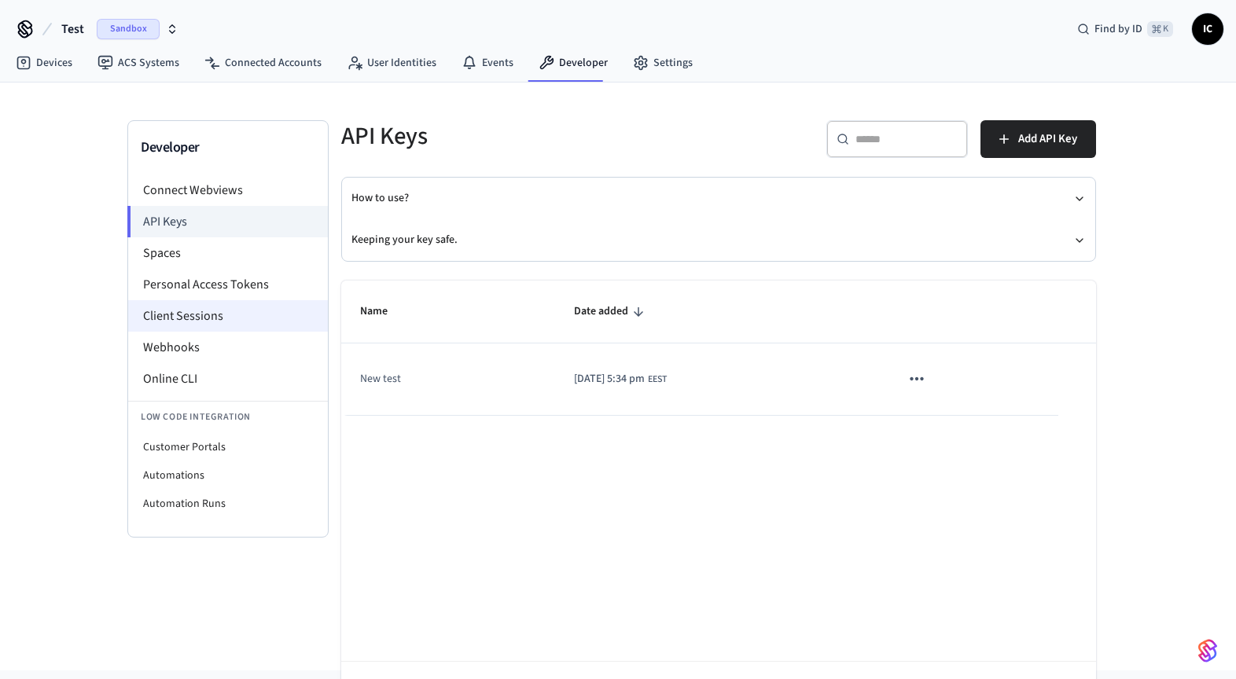
click at [212, 316] on li "Client Sessions" at bounding box center [228, 315] width 200 height 31
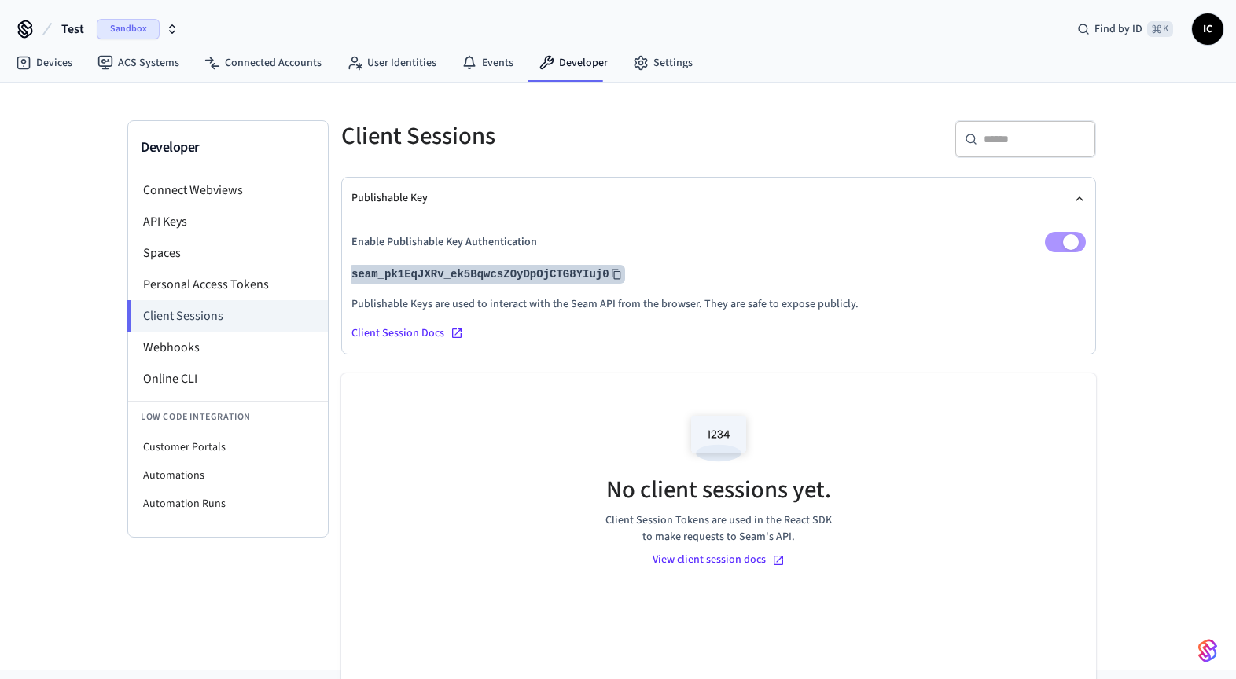
click at [617, 274] on icon at bounding box center [616, 274] width 11 height 11
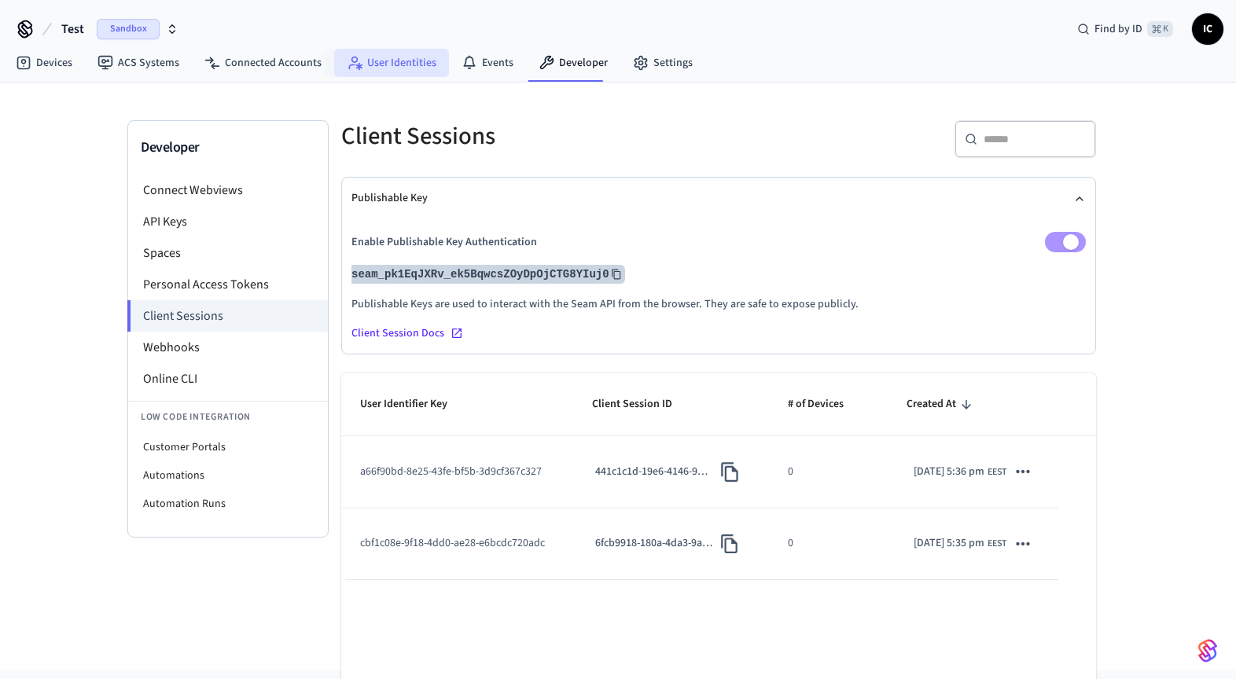
click at [417, 63] on link "User Identities" at bounding box center [391, 63] width 115 height 28
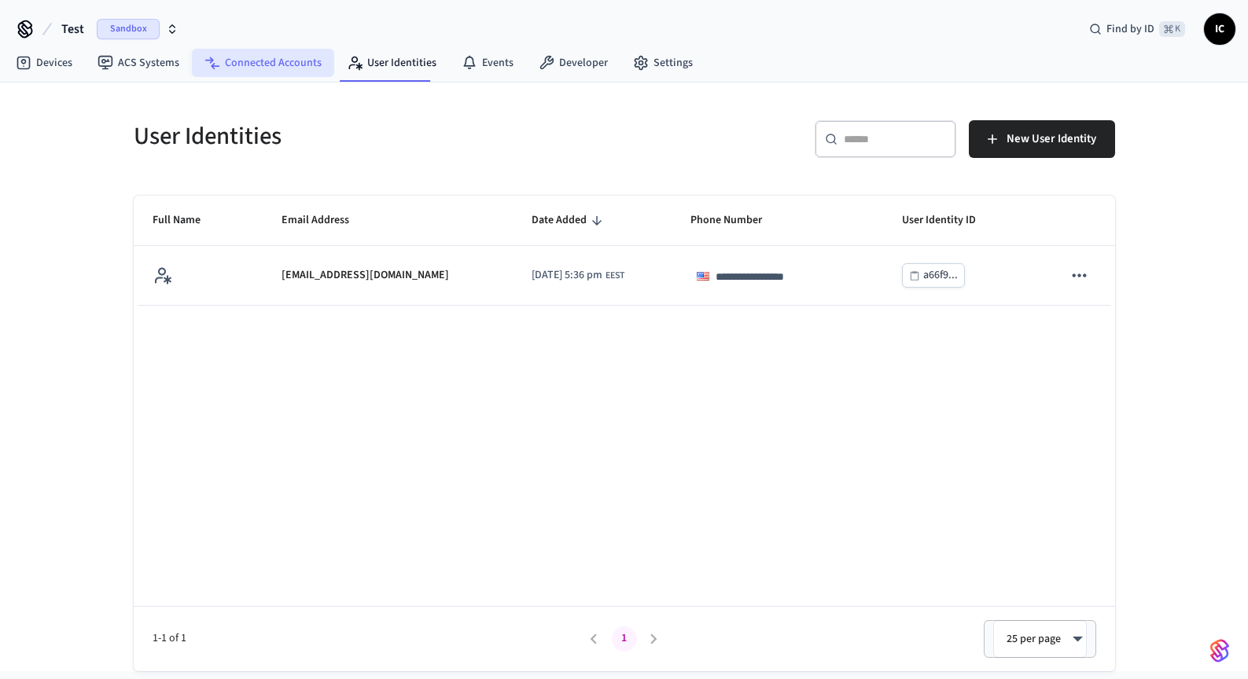
click at [244, 64] on link "Connected Accounts" at bounding box center [263, 63] width 142 height 28
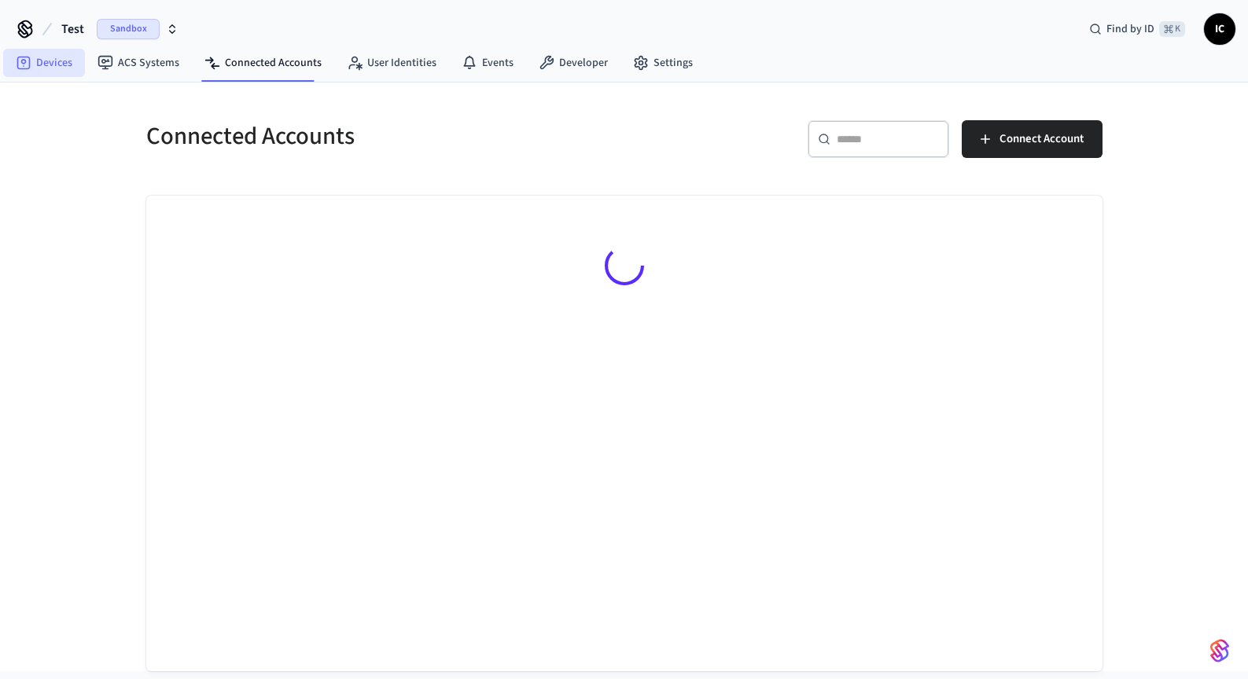
click at [56, 65] on link "Devices" at bounding box center [44, 63] width 82 height 28
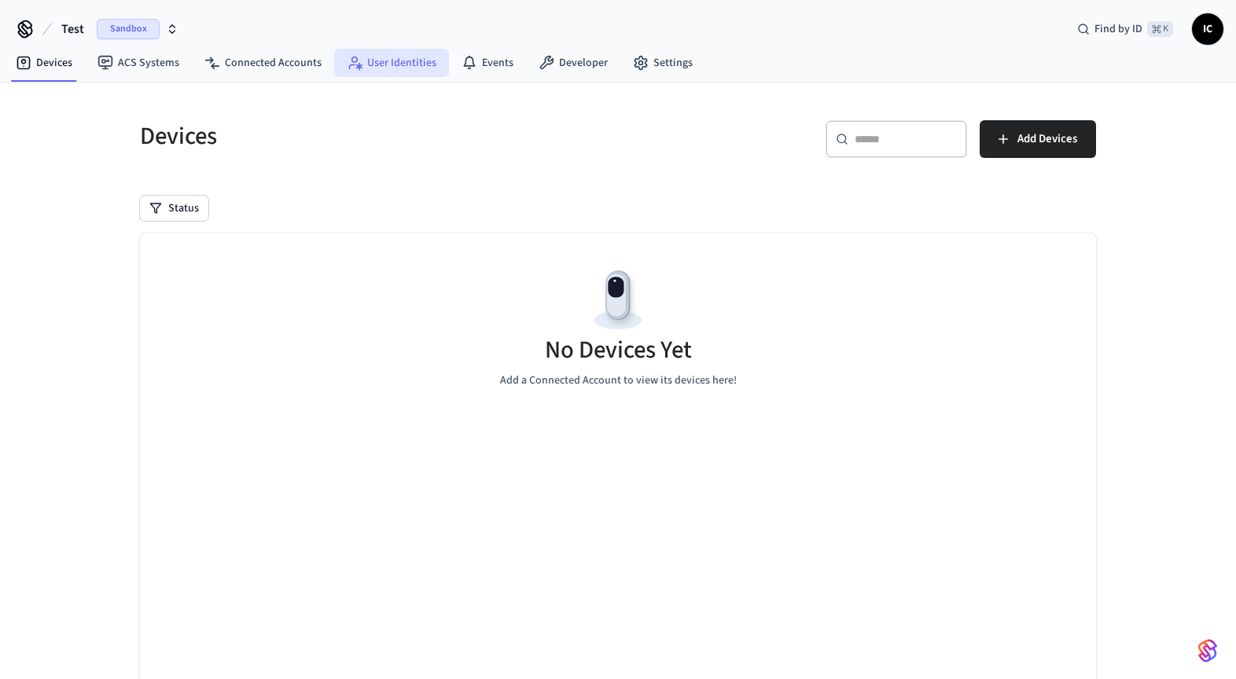
click at [393, 71] on link "User Identities" at bounding box center [391, 63] width 115 height 28
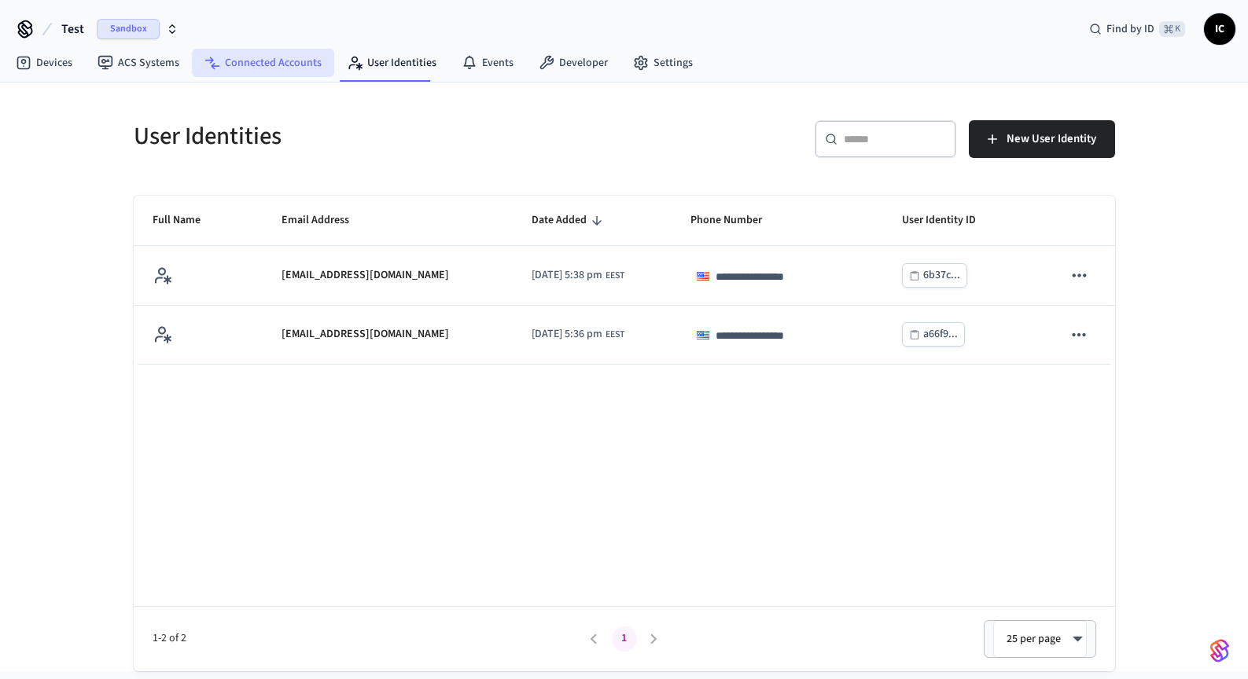
click at [249, 68] on link "Connected Accounts" at bounding box center [263, 63] width 142 height 28
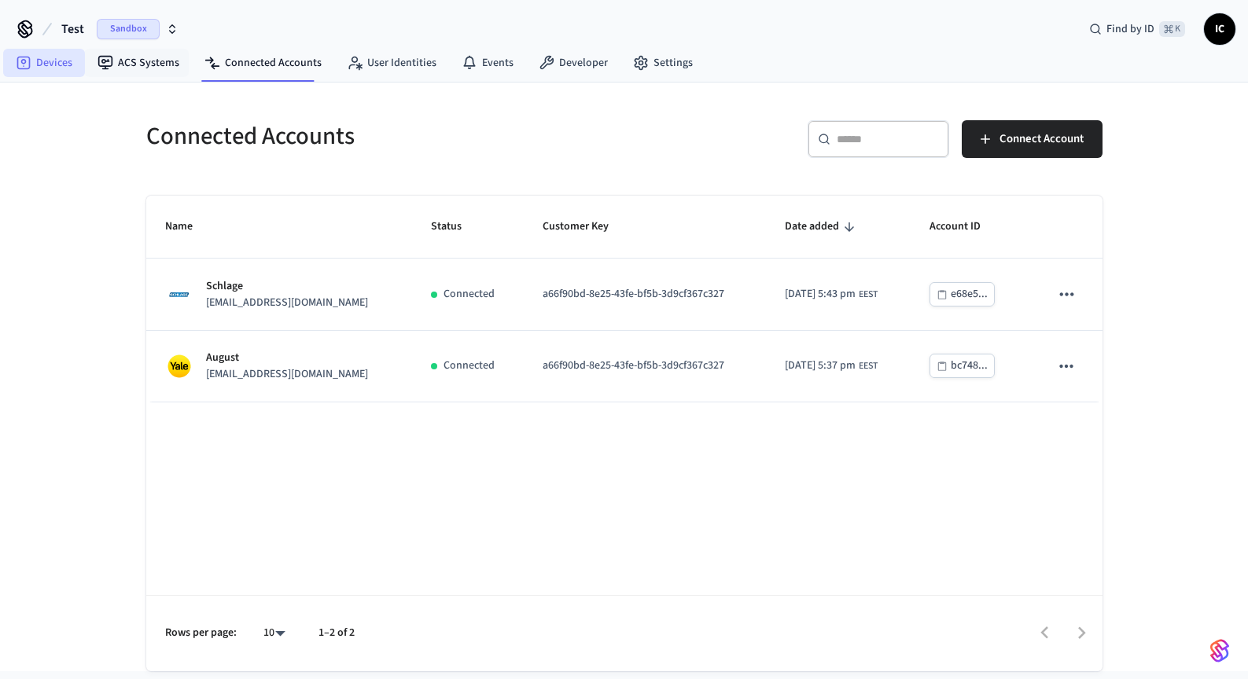
click at [44, 69] on link "Devices" at bounding box center [44, 63] width 82 height 28
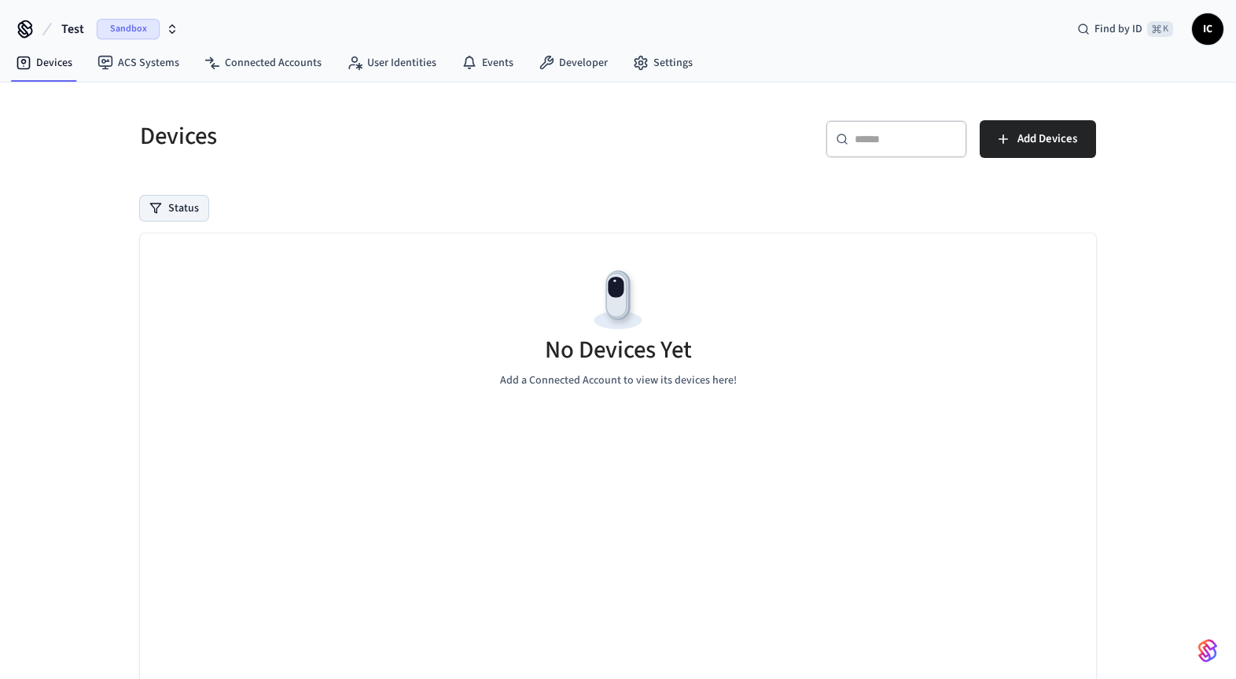
click at [182, 205] on button "Status" at bounding box center [174, 208] width 68 height 25
click at [208, 311] on label "Unmanaged" at bounding box center [239, 311] width 134 height 19
click at [163, 311] on button "Unmanaged" at bounding box center [156, 311] width 13 height 13
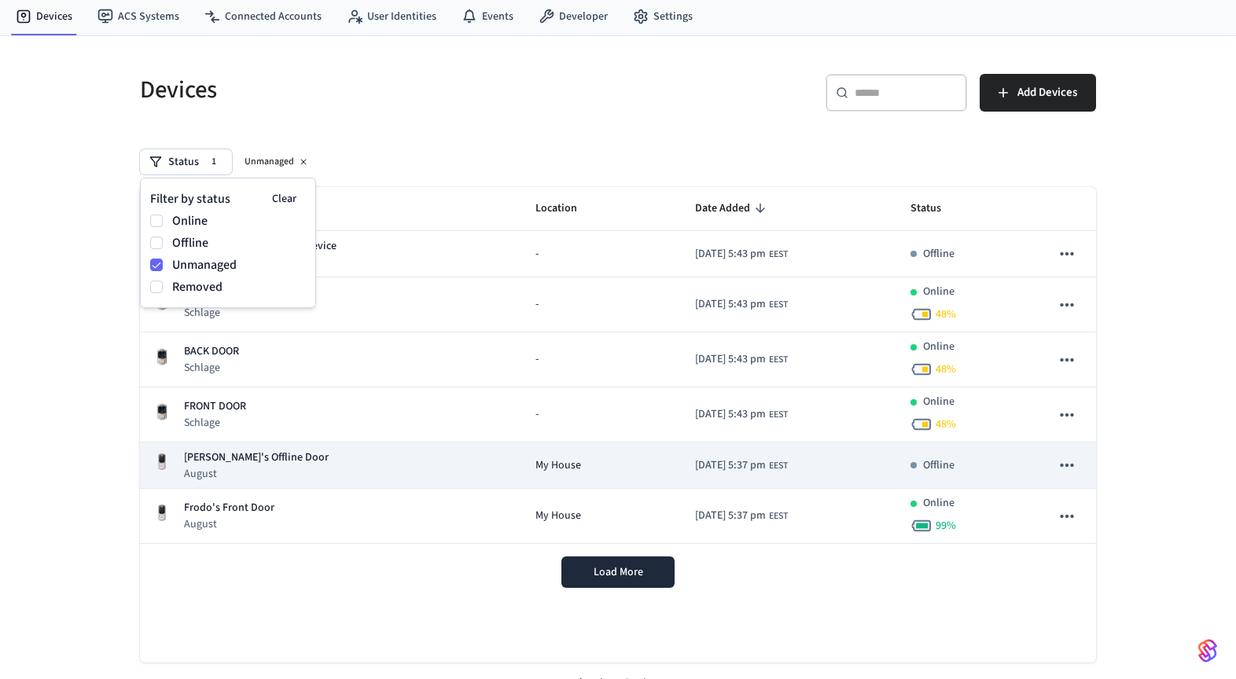
scroll to position [72, 0]
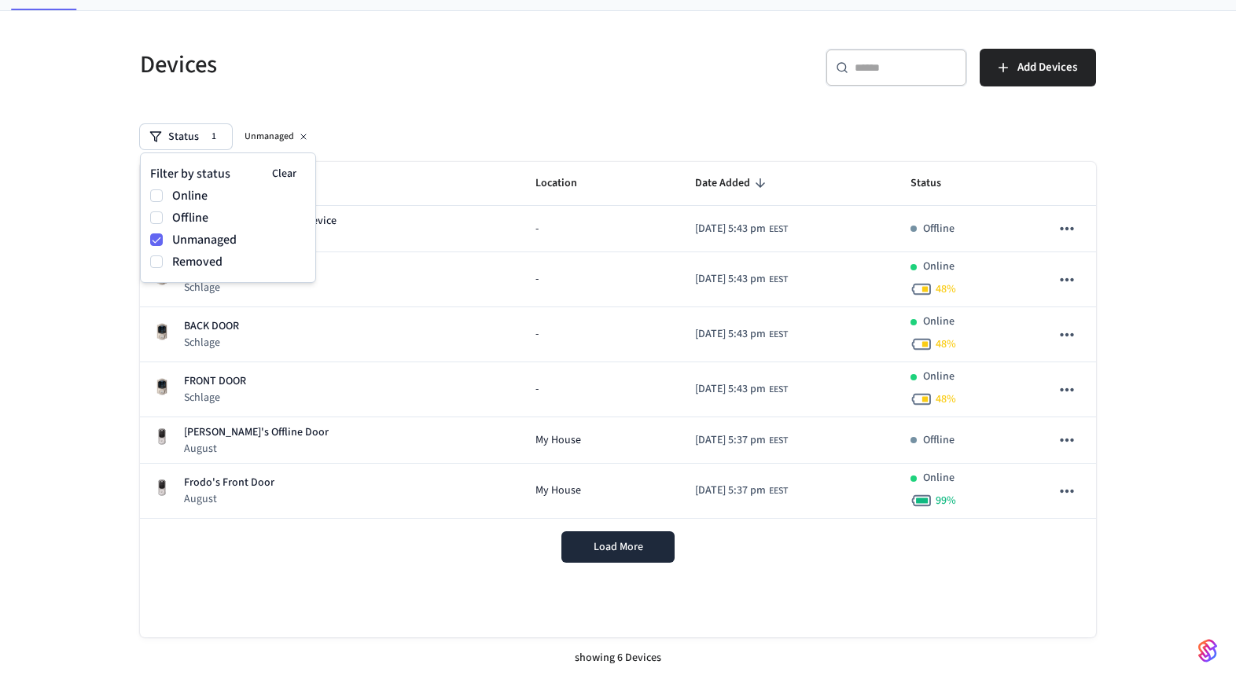
click at [79, 457] on div "Devices ​ ​ Add Devices Status 1 Unmanaged Name Location Date Added Status Frod…" at bounding box center [618, 345] width 1236 height 668
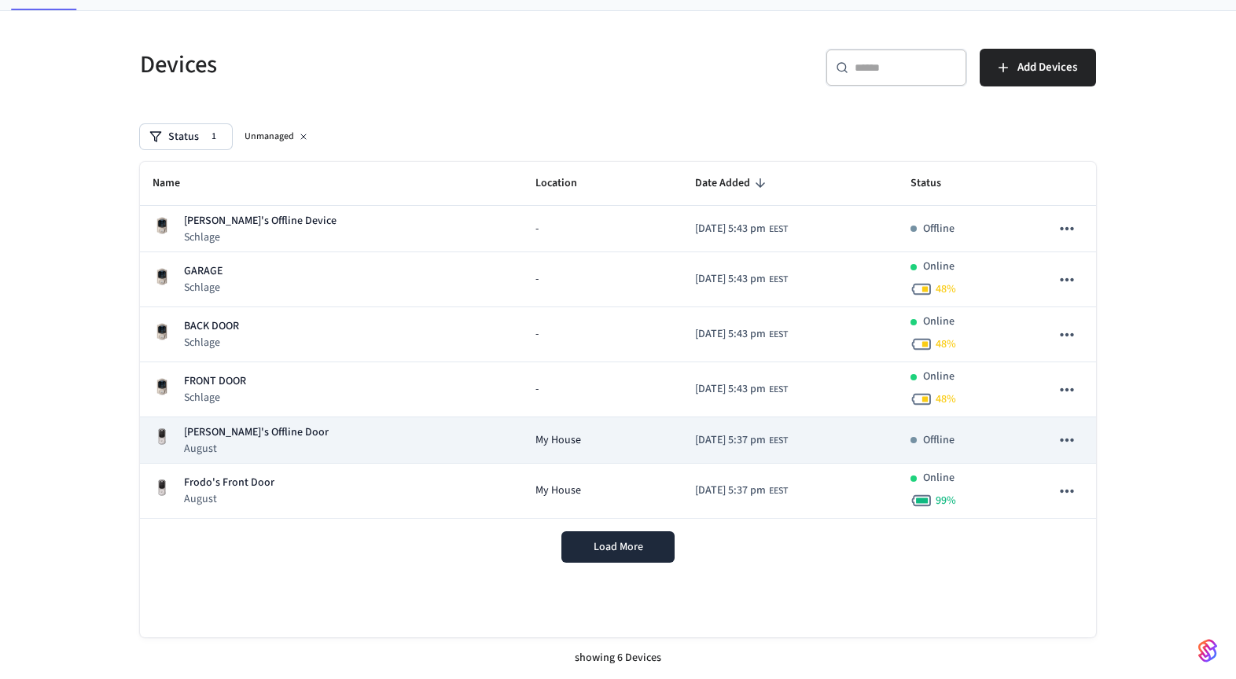
click at [288, 433] on div "Frodo's Offline Door August" at bounding box center [332, 441] width 358 height 32
click at [379, 437] on div "Frodo's Offline Door August" at bounding box center [332, 441] width 358 height 32
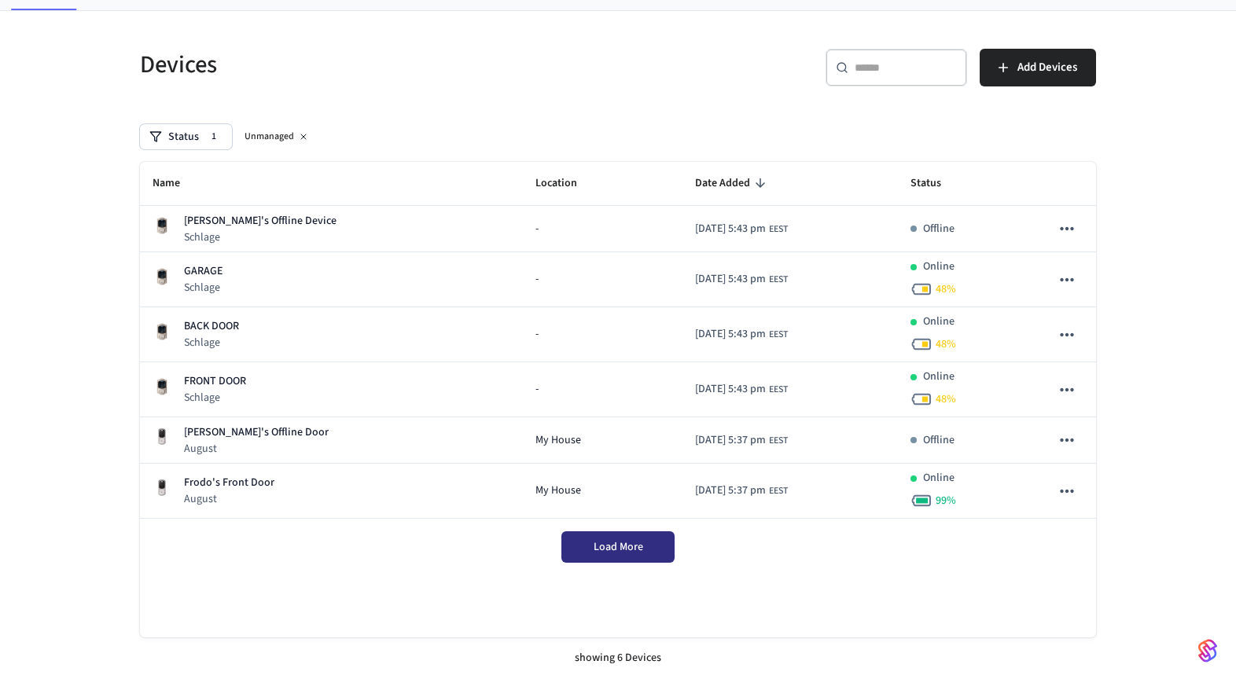
click at [598, 547] on span "Load More" at bounding box center [619, 547] width 50 height 16
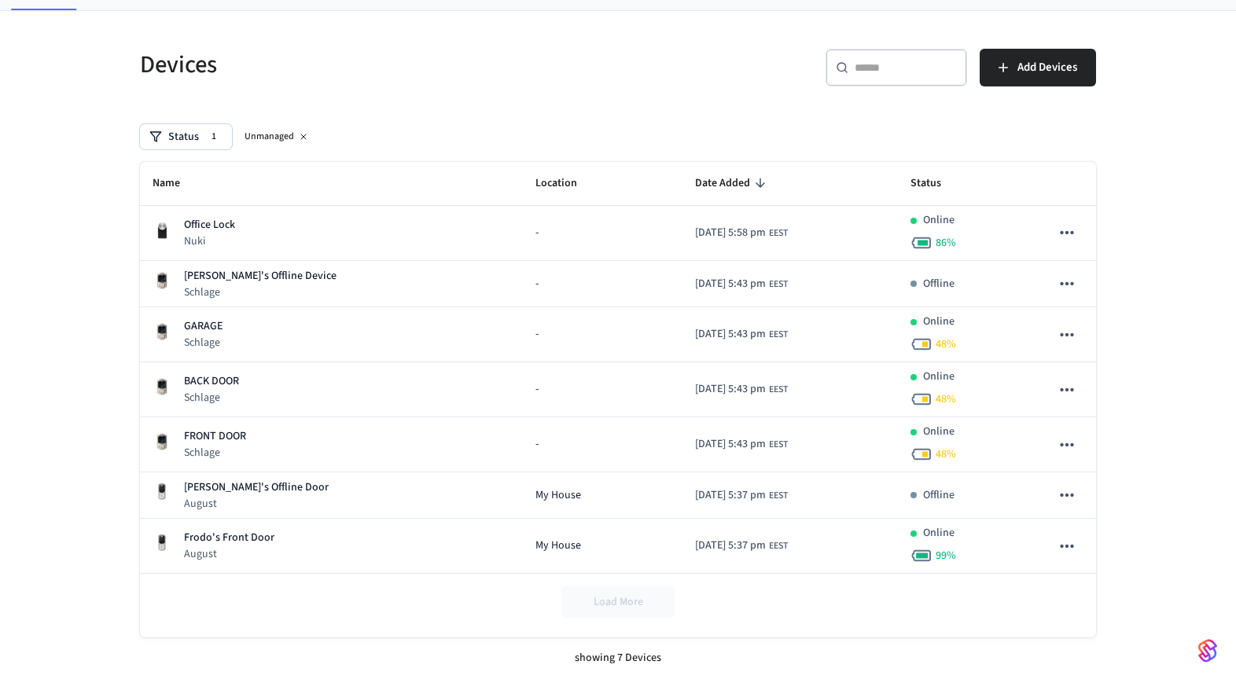
click at [310, 136] on div "Unmanaged" at bounding box center [277, 136] width 78 height 19
click at [305, 134] on icon at bounding box center [303, 136] width 9 height 9
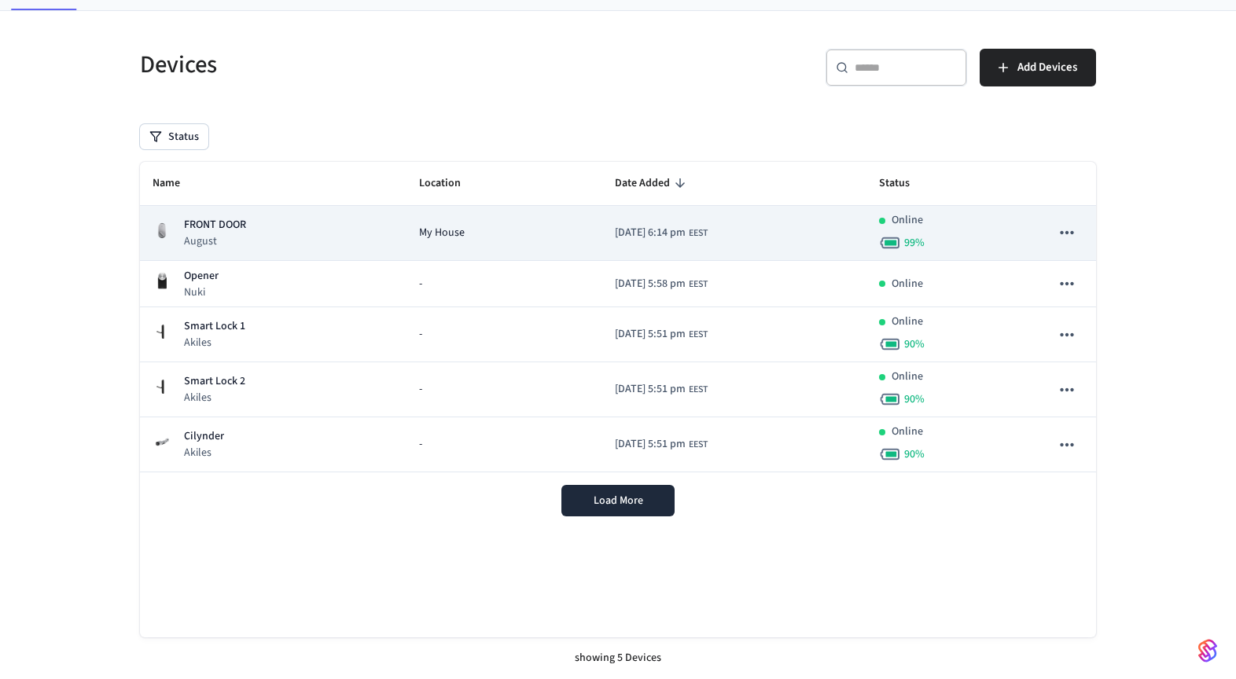
click at [288, 248] on div "FRONT DOOR August" at bounding box center [273, 233] width 241 height 32
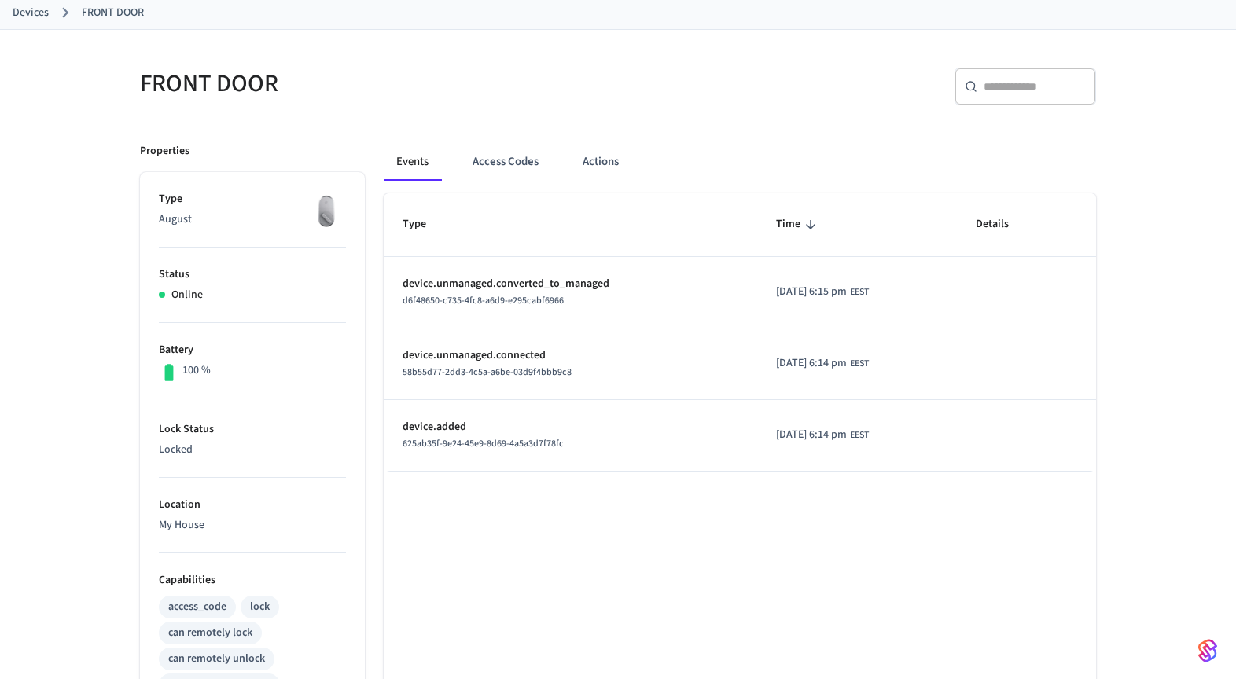
scroll to position [598, 0]
